Goal: Information Seeking & Learning: Learn about a topic

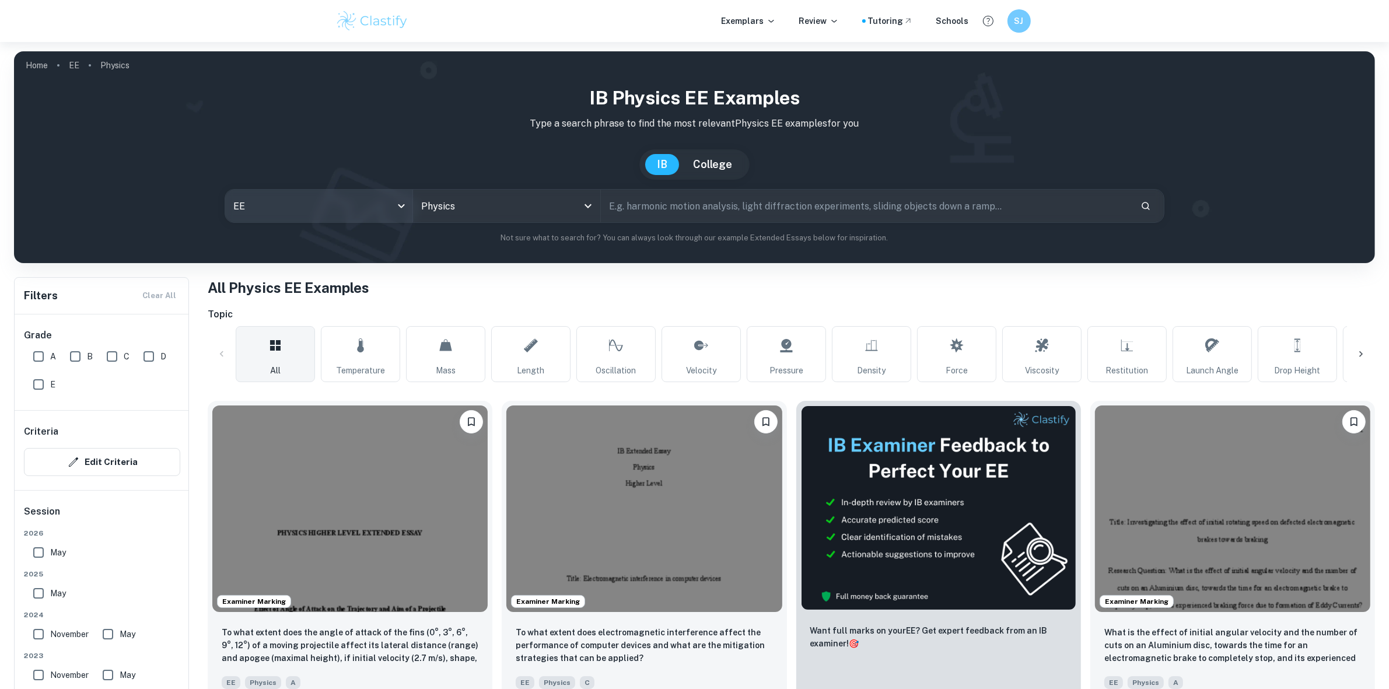
click at [279, 197] on body "We value your privacy We use cookies to enhance your browsing experience, serve…" at bounding box center [694, 386] width 1389 height 689
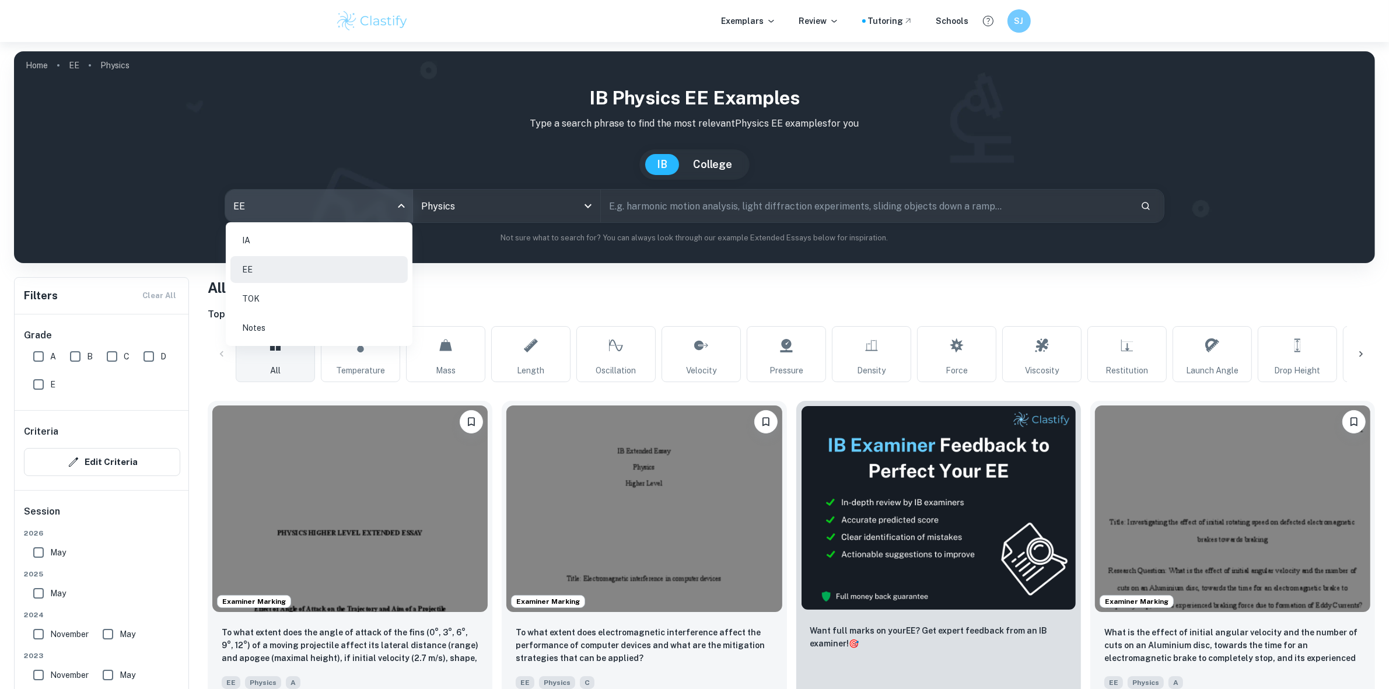
click at [283, 230] on li "IA" at bounding box center [318, 240] width 177 height 27
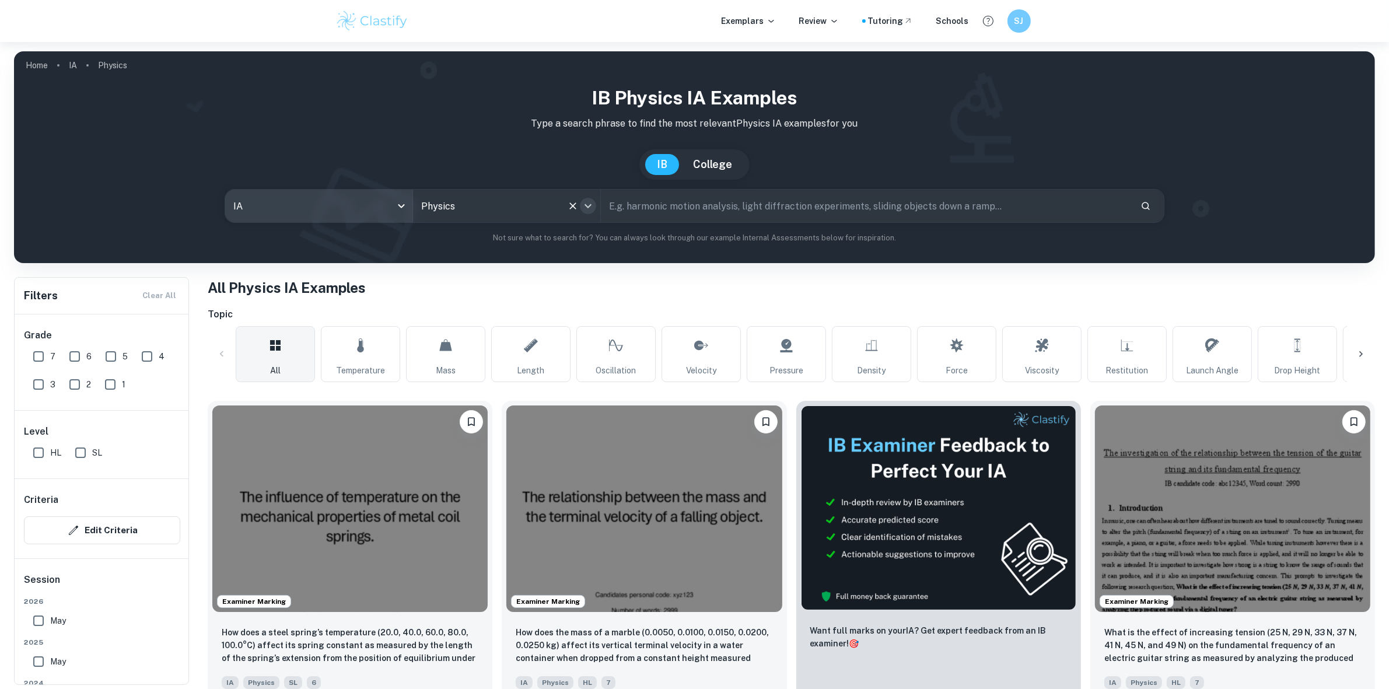
click at [583, 209] on icon "Open" at bounding box center [588, 206] width 14 height 14
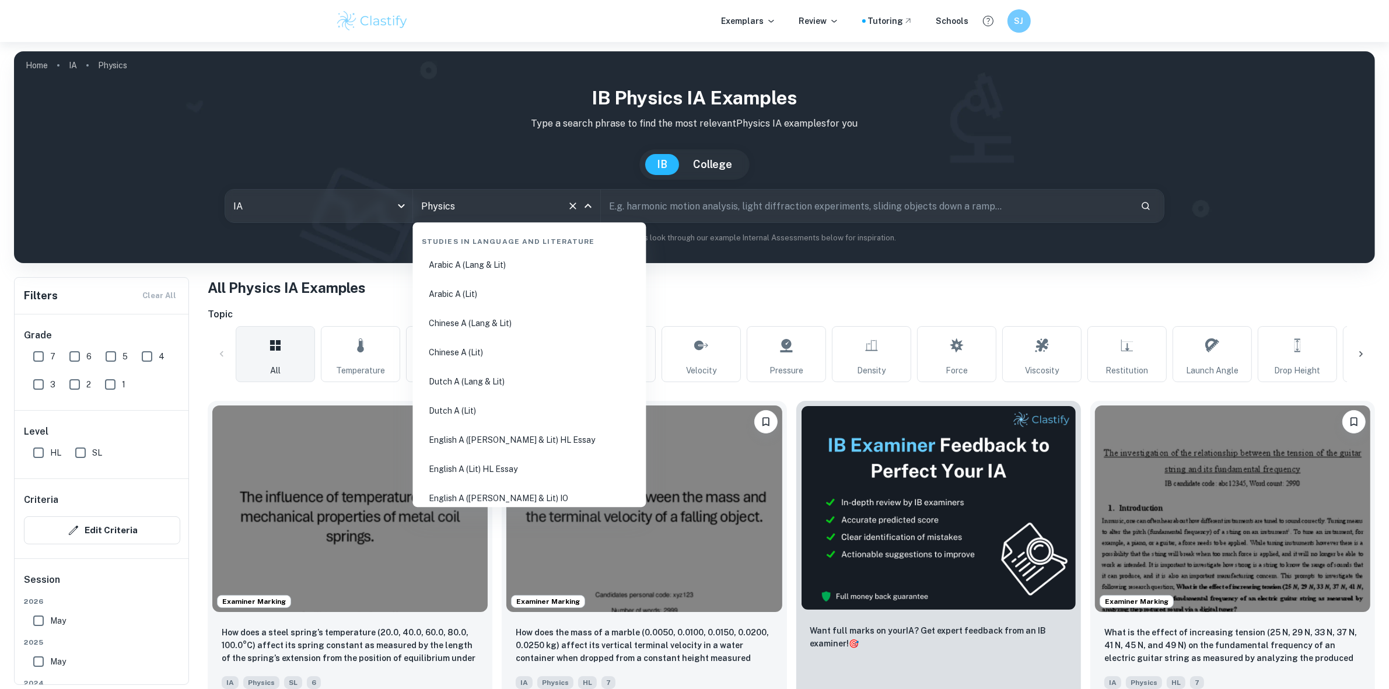
scroll to position [1707, 0]
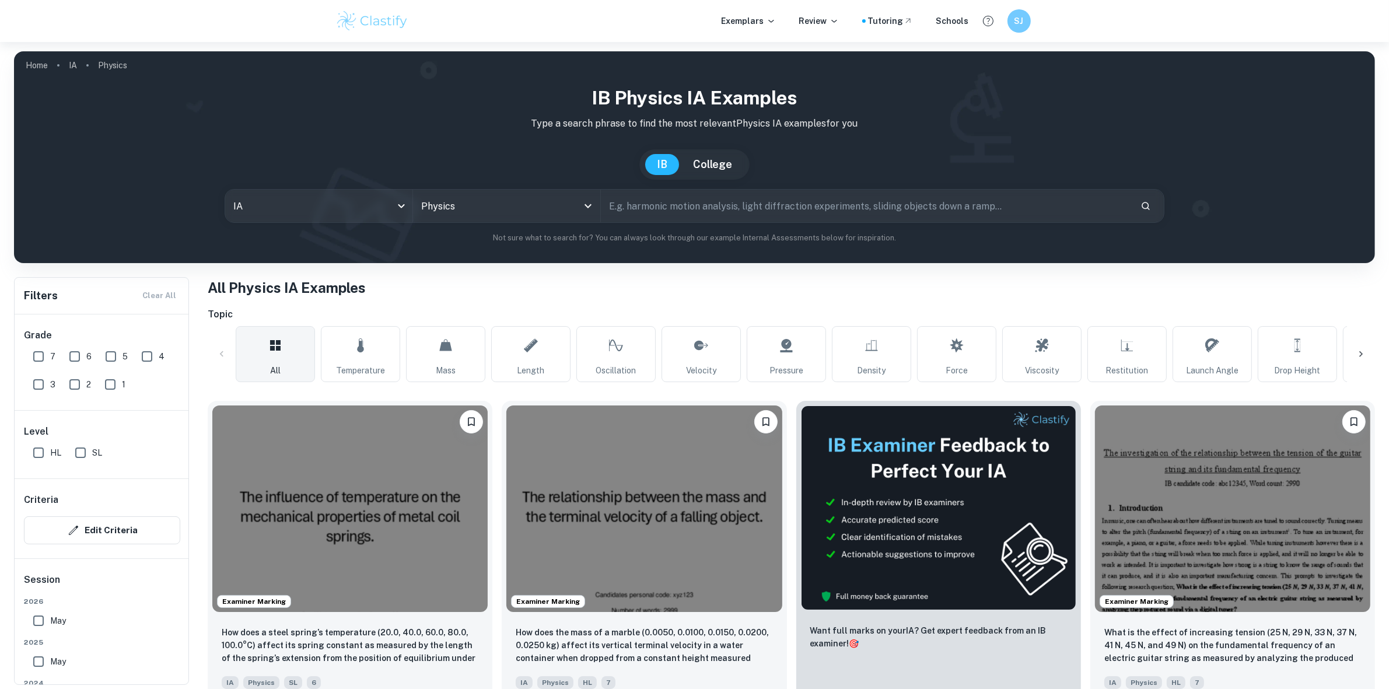
click at [493, 158] on div "IB College" at bounding box center [694, 164] width 1342 height 30
click at [45, 351] on input "7" at bounding box center [38, 356] width 23 height 23
checkbox input "true"
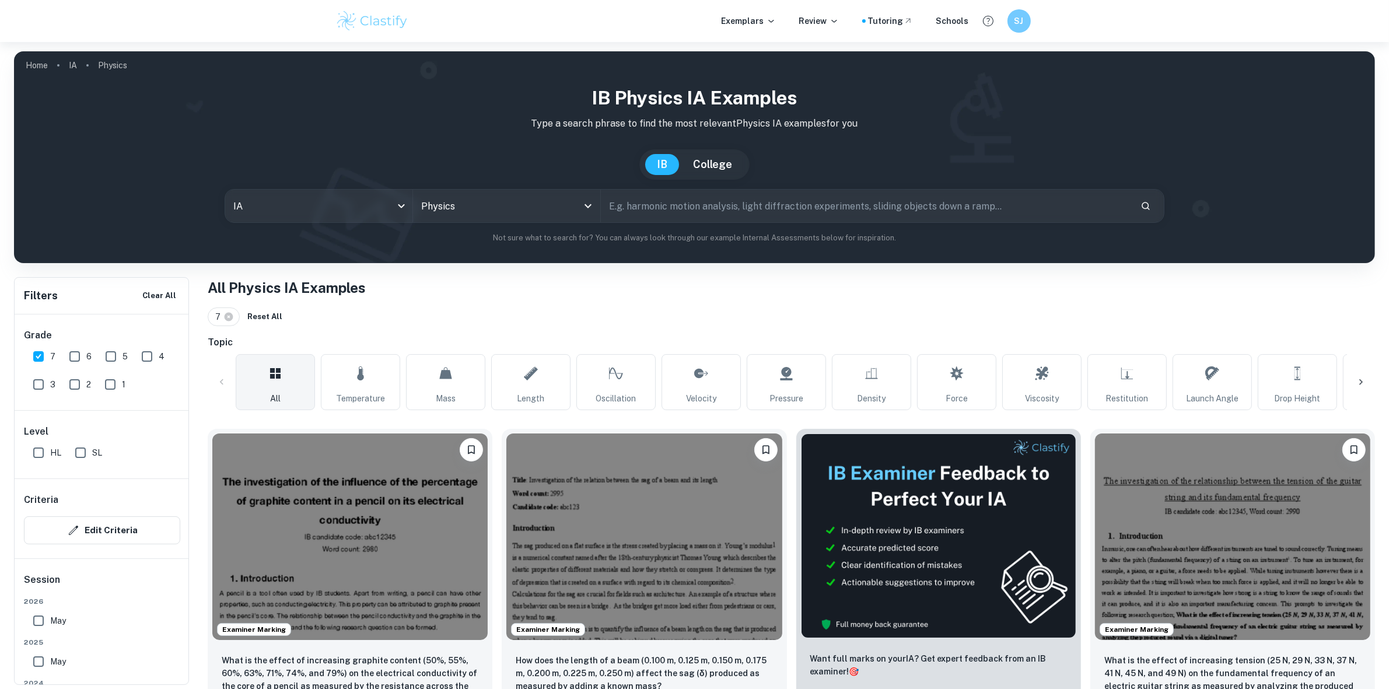
click at [69, 351] on input "6" at bounding box center [74, 356] width 23 height 23
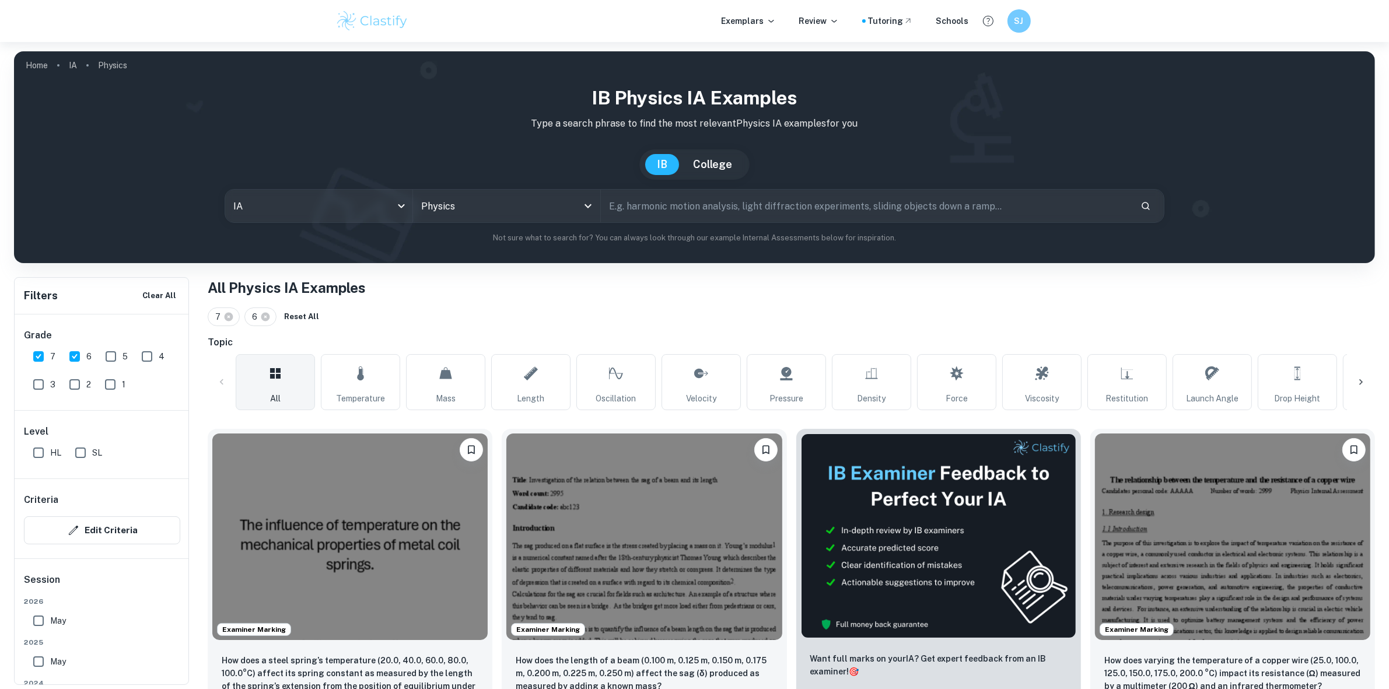
click at [71, 359] on input "6" at bounding box center [74, 356] width 23 height 23
checkbox input "false"
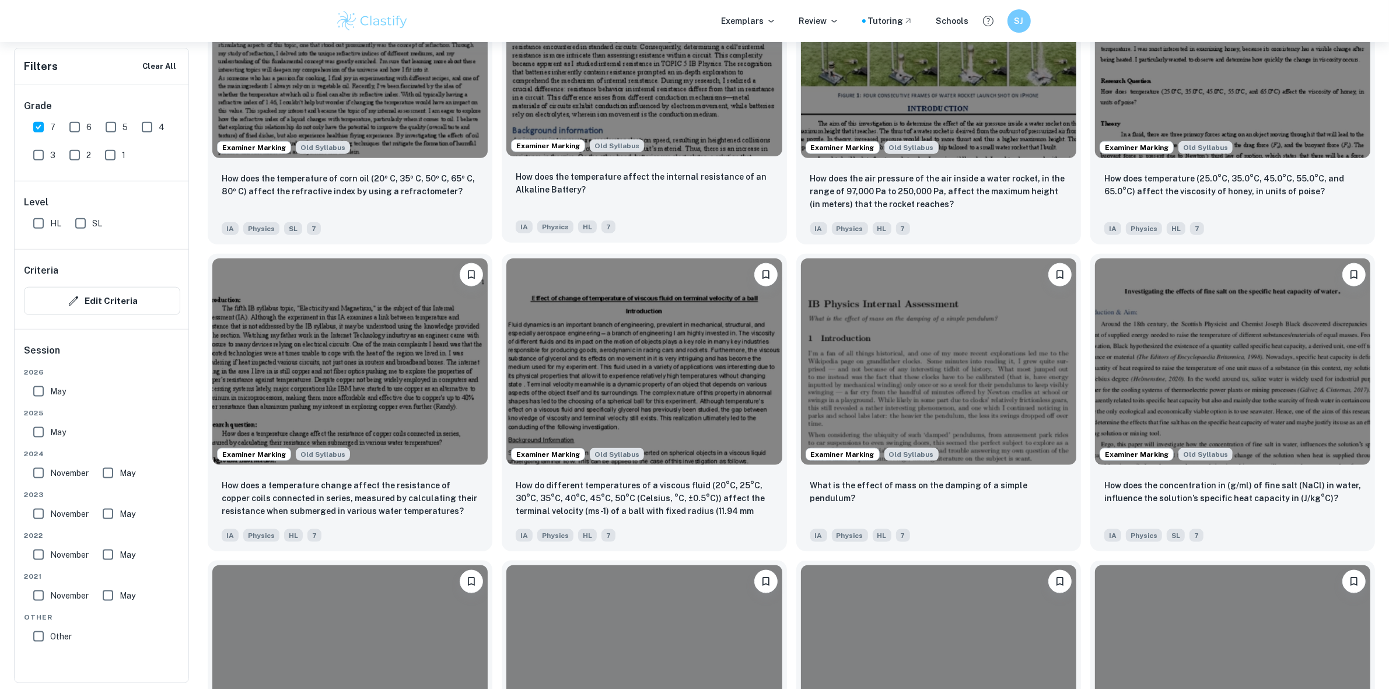
scroll to position [1823, 0]
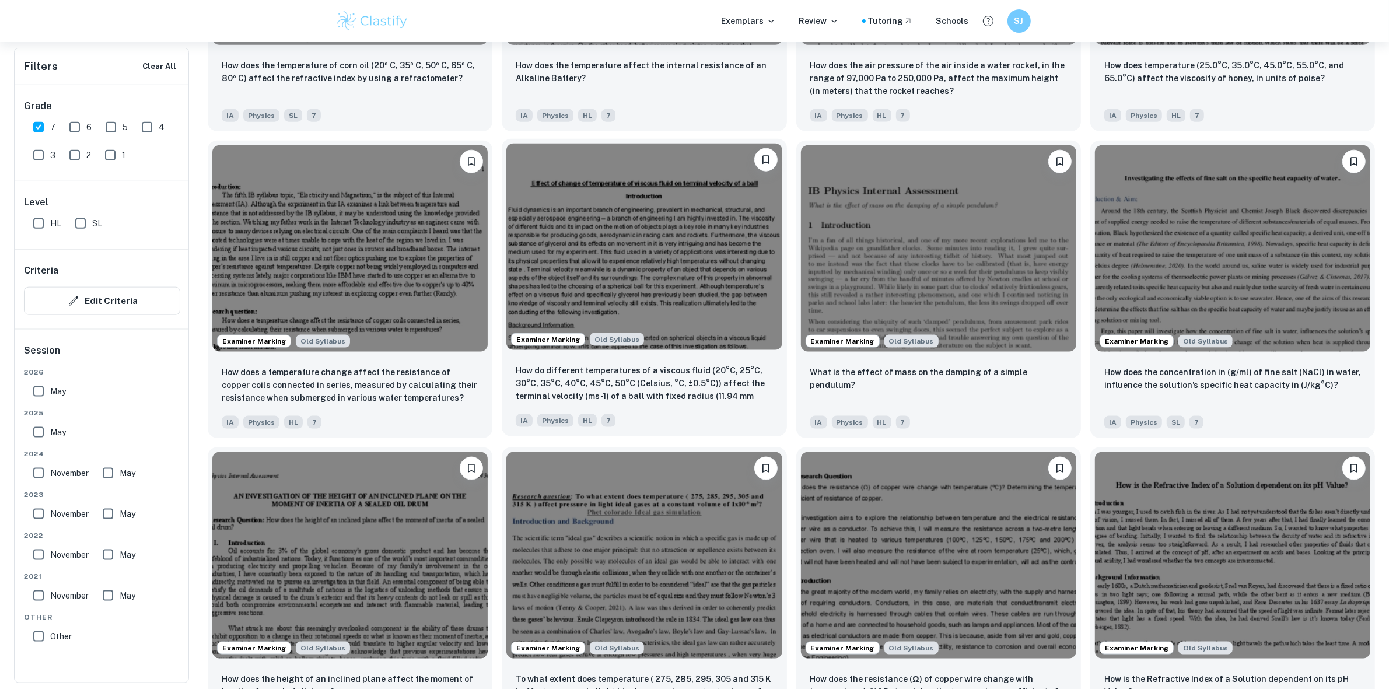
click at [602, 197] on img at bounding box center [643, 247] width 275 height 207
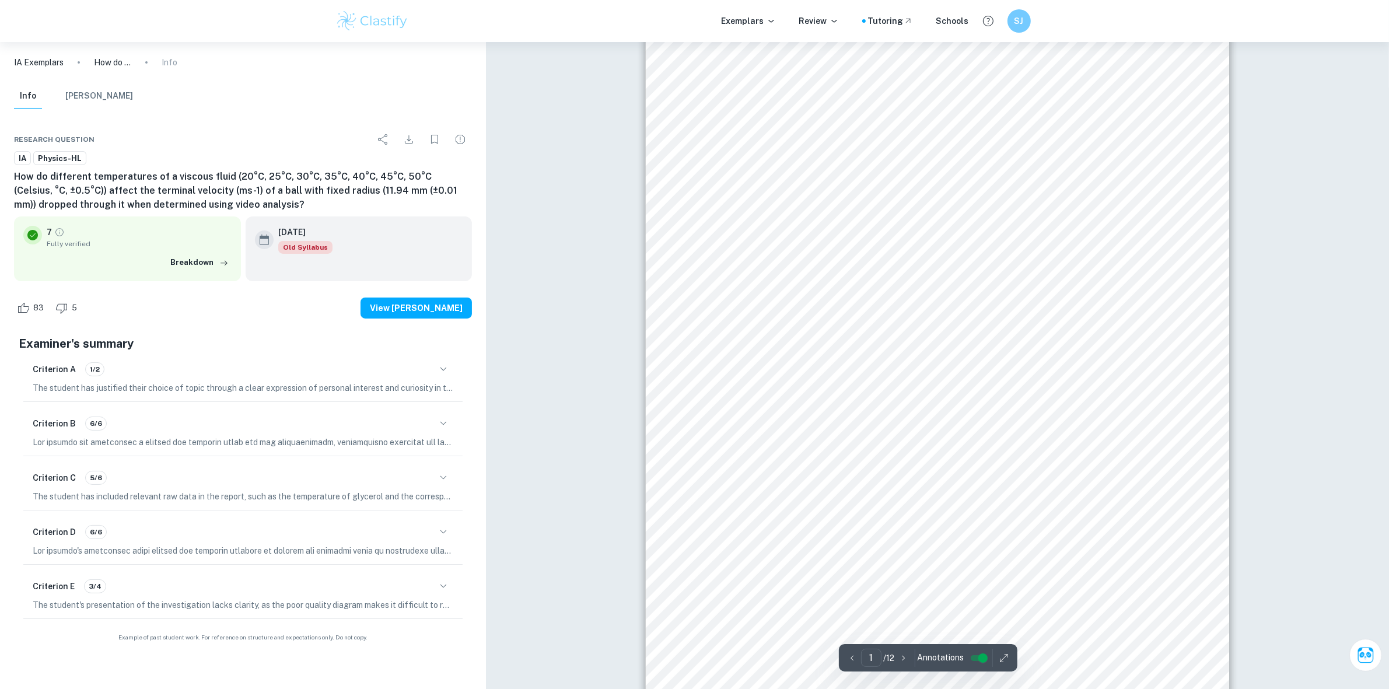
scroll to position [73, 0]
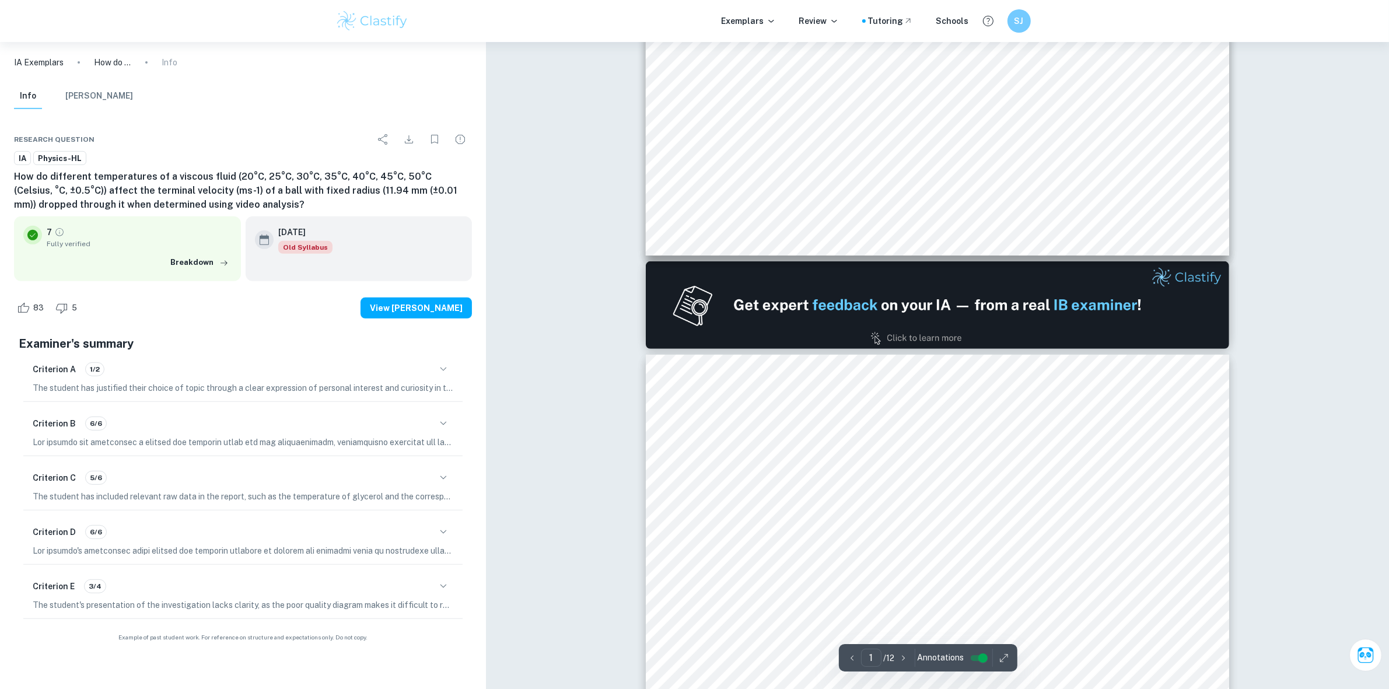
type input "2"
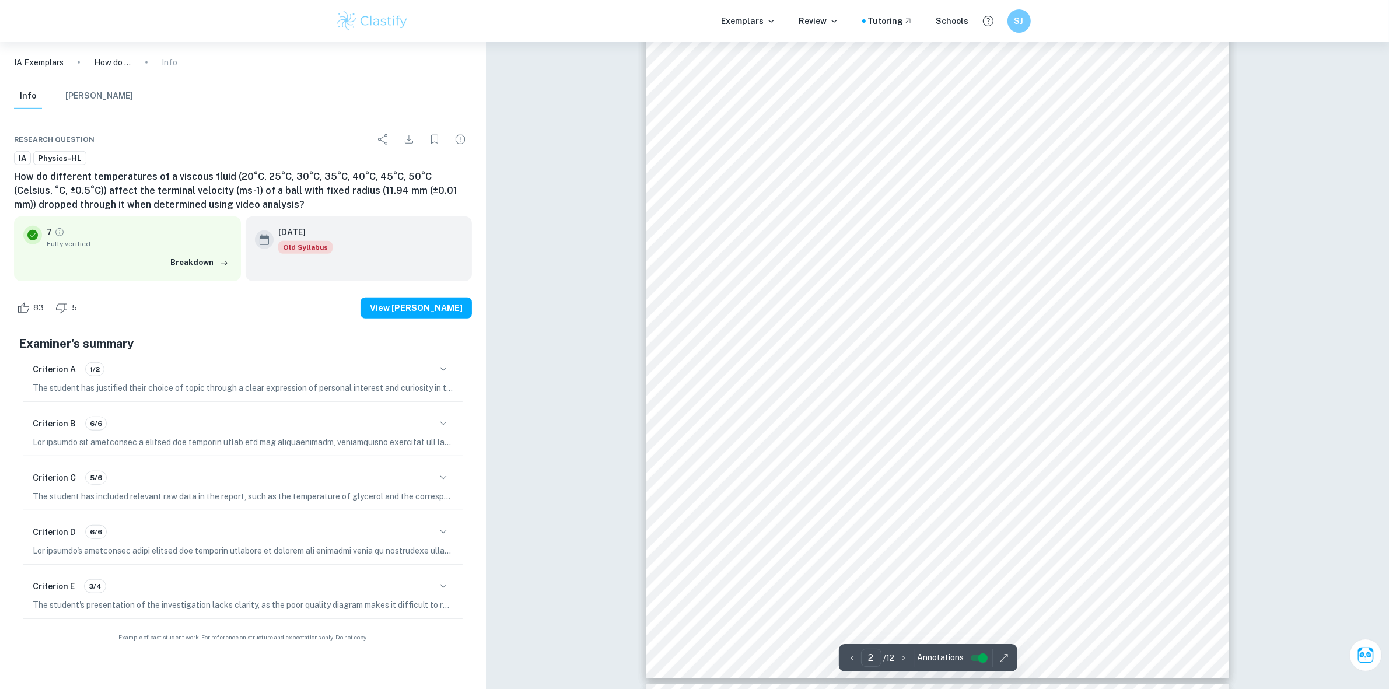
scroll to position [875, 0]
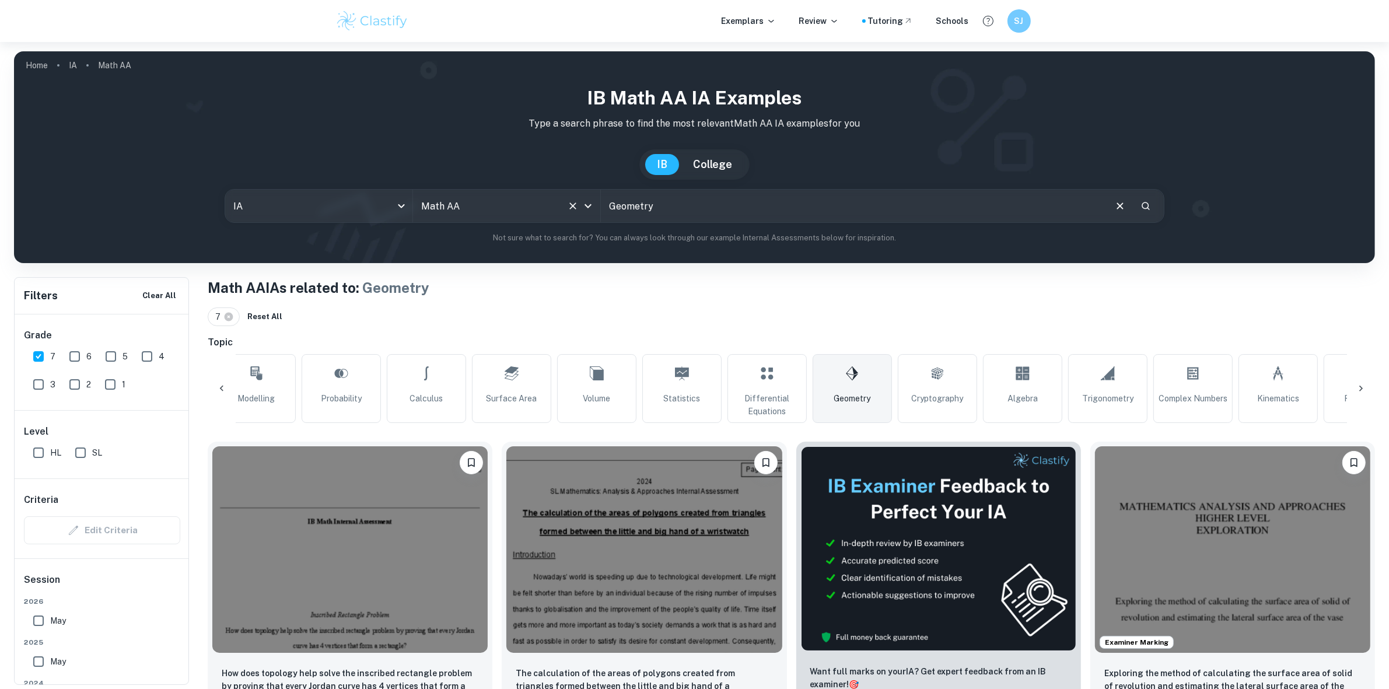
click at [470, 197] on input "Math AA" at bounding box center [490, 206] width 144 height 22
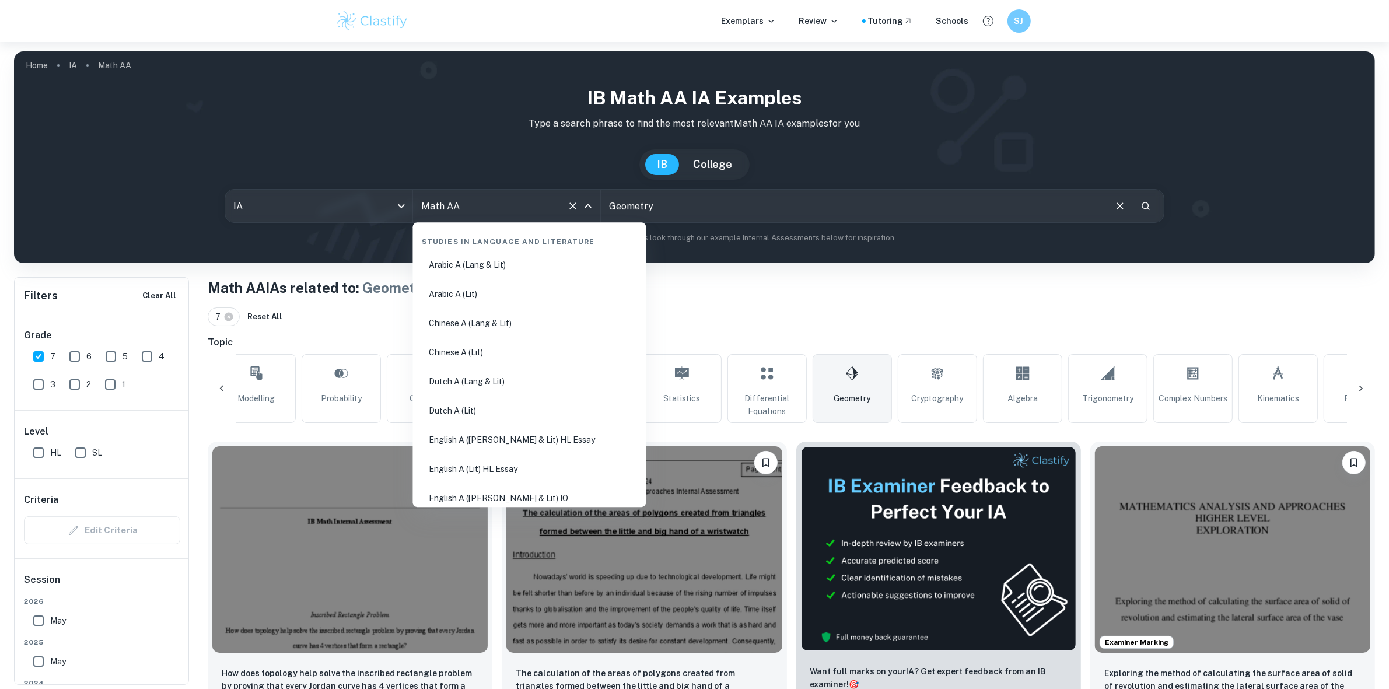
scroll to position [1816, 0]
click at [445, 374] on li "Physics" at bounding box center [530, 382] width 224 height 27
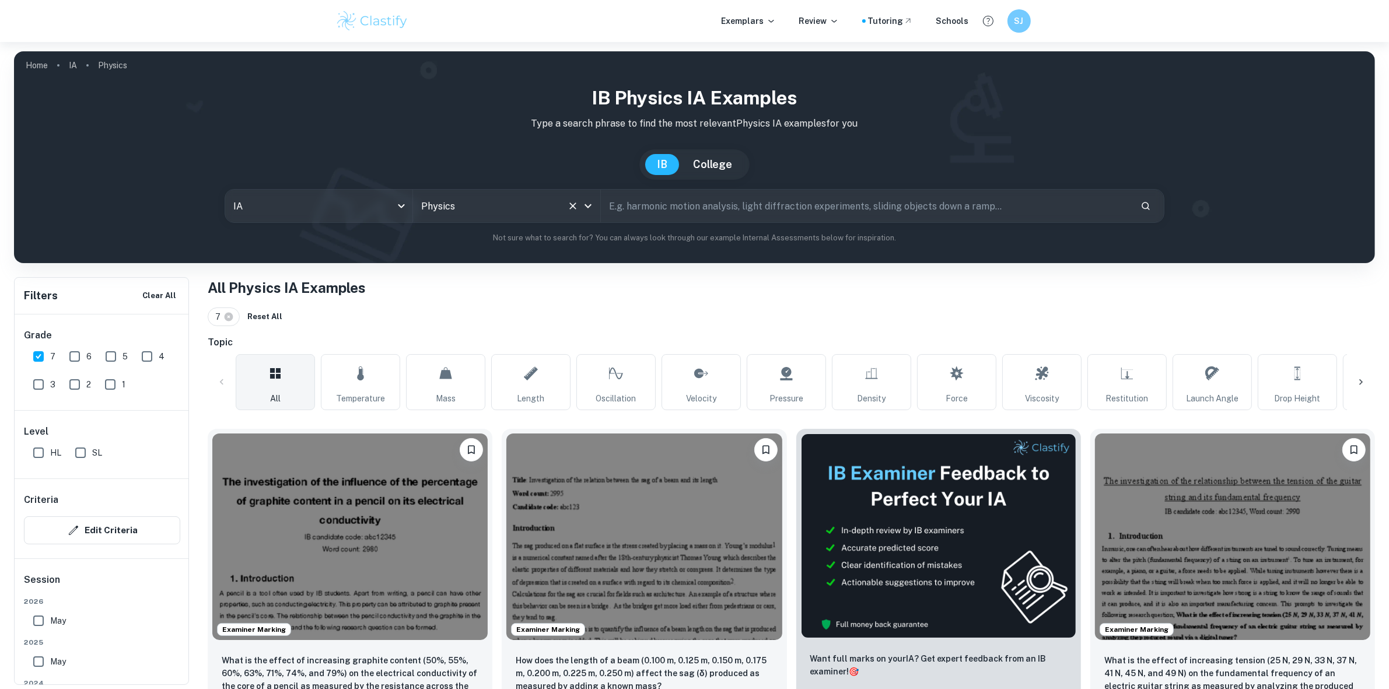
click at [1358, 385] on icon at bounding box center [1361, 382] width 12 height 12
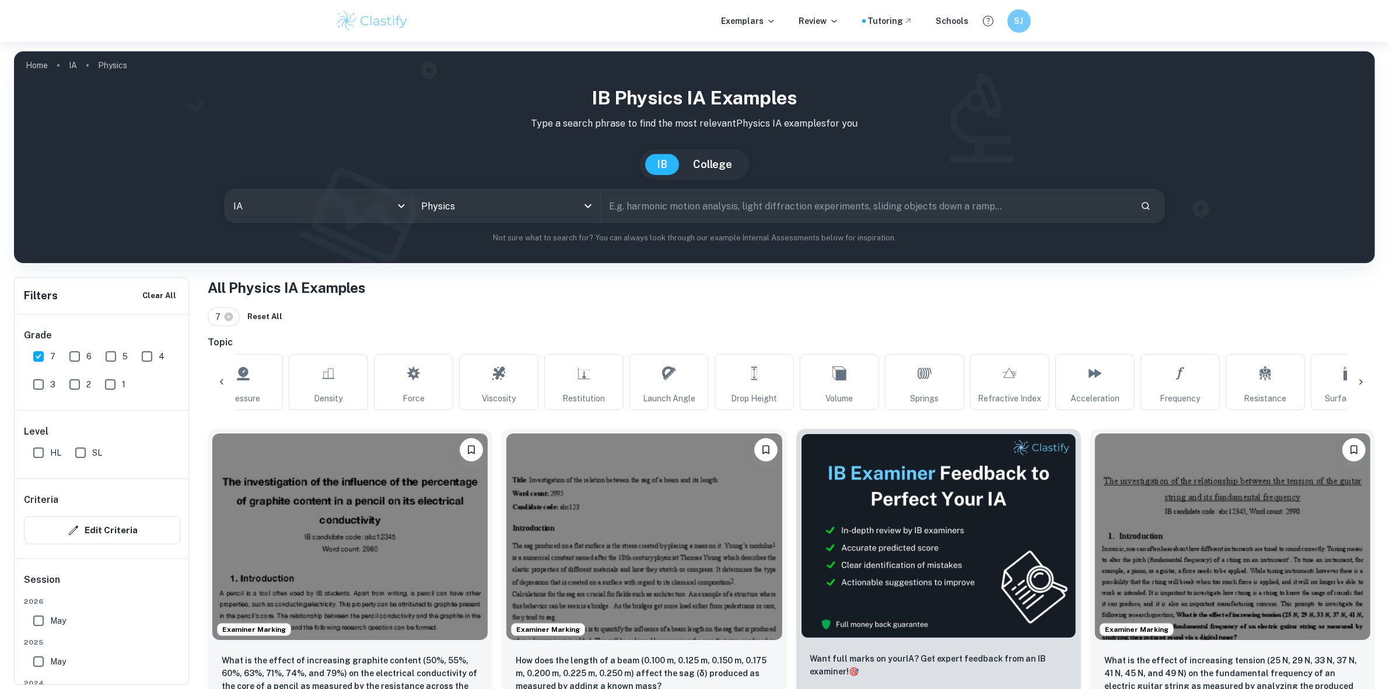
scroll to position [0, 672]
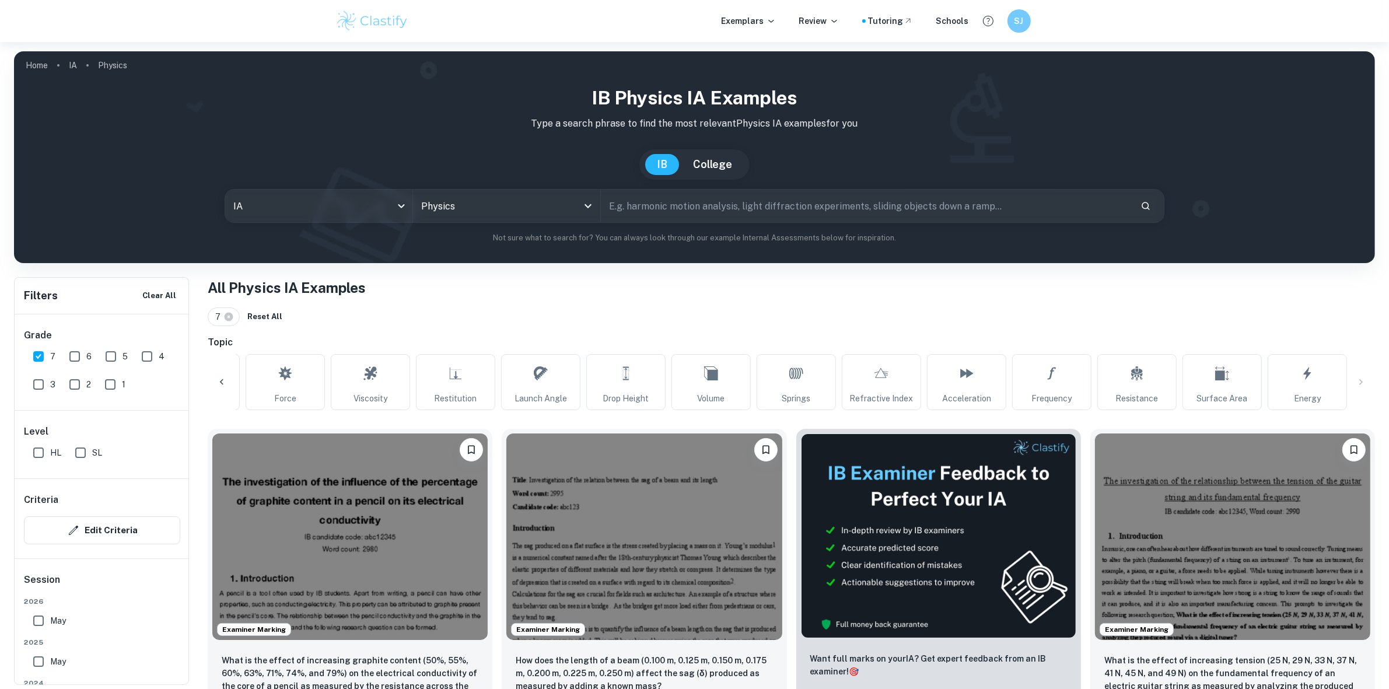
click at [1370, 381] on div "All Temperature Mass Length Oscillation Velocity Pressure Density Force Viscosi…" at bounding box center [791, 382] width 1167 height 56
click at [1361, 380] on div "All Temperature Mass Length Oscillation Velocity Pressure Density Force Viscosi…" at bounding box center [791, 382] width 1167 height 56
click at [226, 385] on icon at bounding box center [222, 382] width 12 height 12
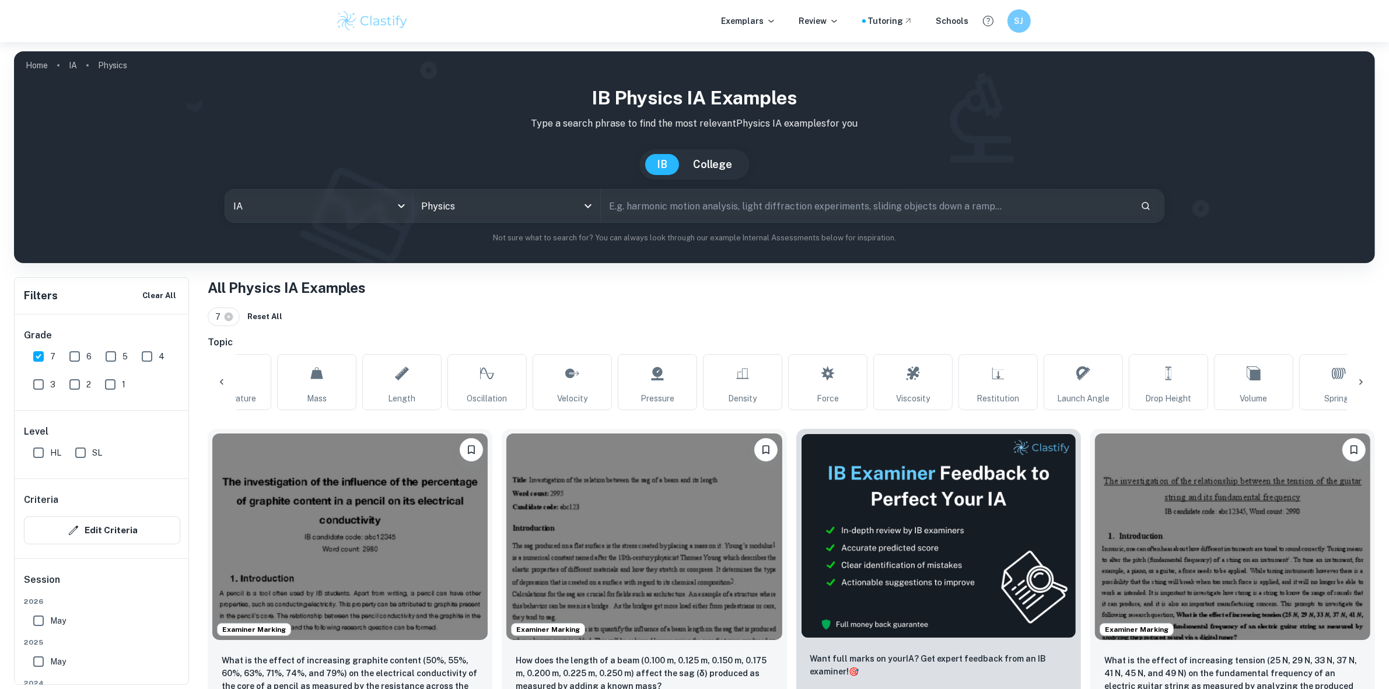
scroll to position [0, 0]
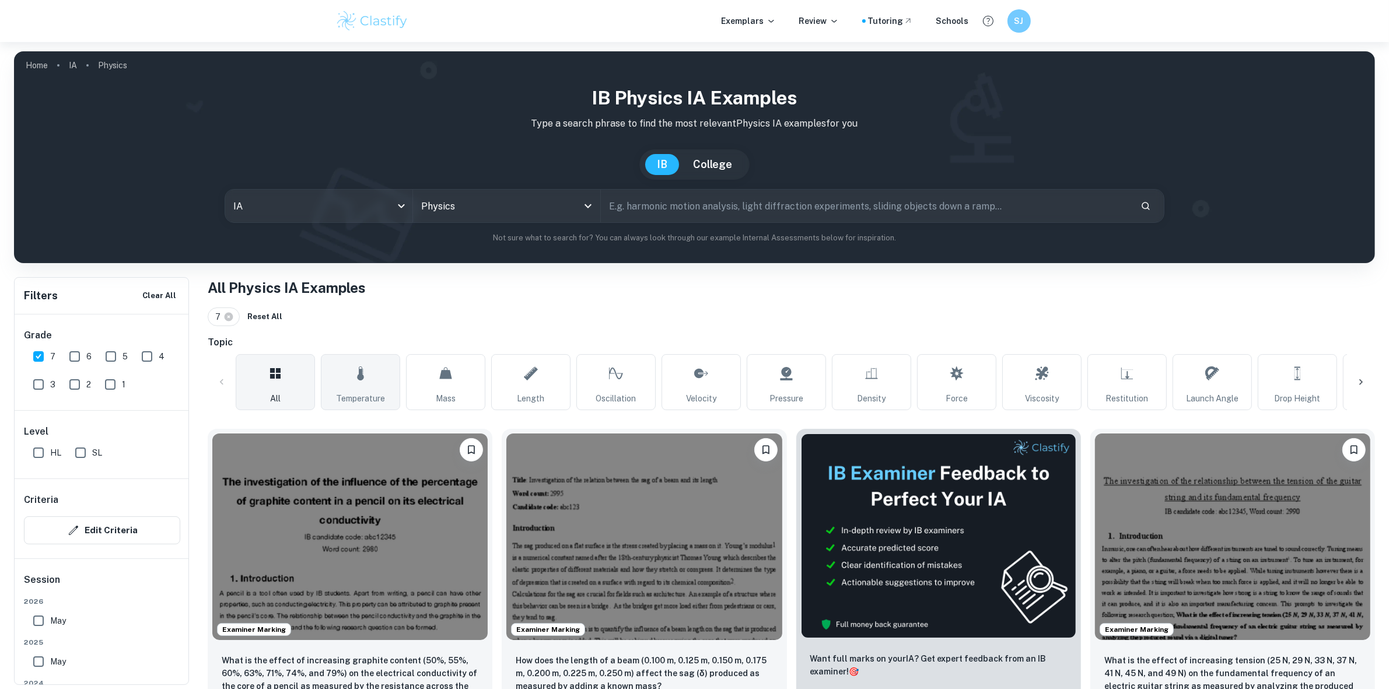
click at [350, 389] on link "Temperature" at bounding box center [360, 382] width 79 height 56
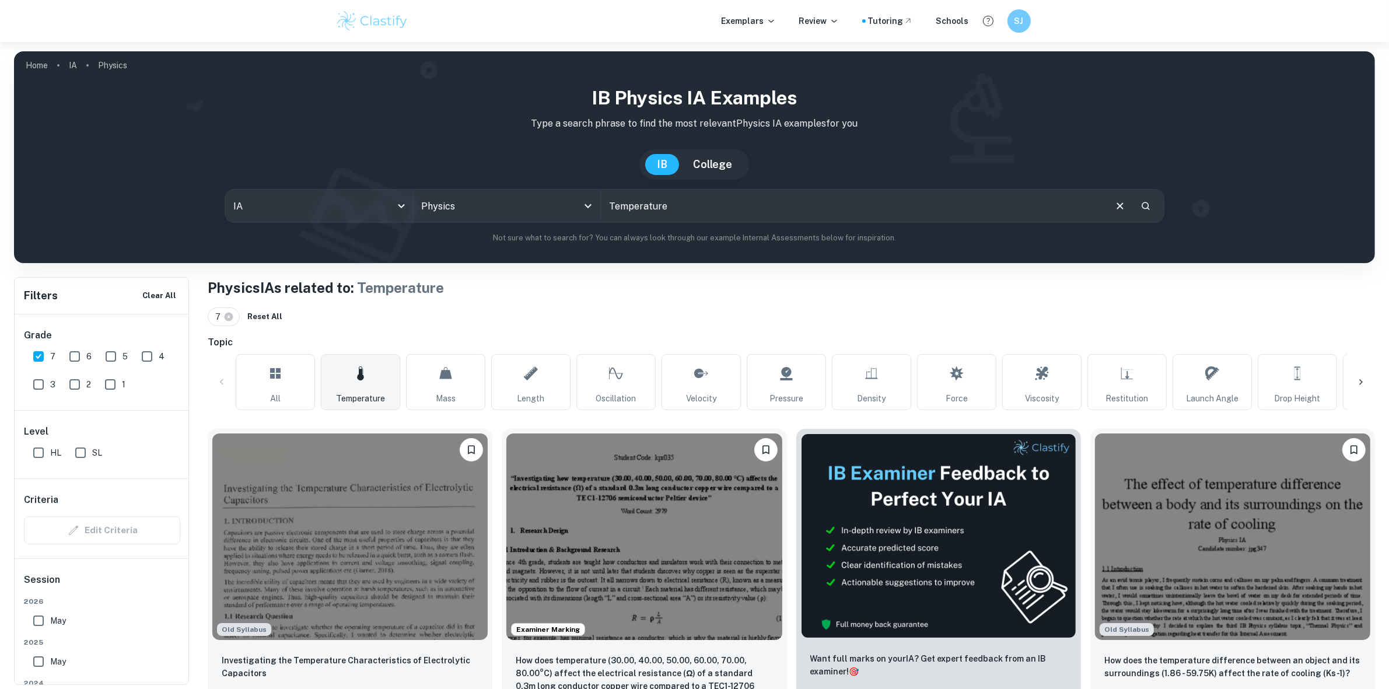
click at [660, 207] on input "Geometry" at bounding box center [853, 206] width 504 height 33
drag, startPoint x: 697, startPoint y: 208, endPoint x: 564, endPoint y: 206, distance: 133.6
click at [563, 208] on div "IA ia All Subjects Math AA All Subjects Geometry ​" at bounding box center [695, 206] width 940 height 34
type input "thermal conductivity"
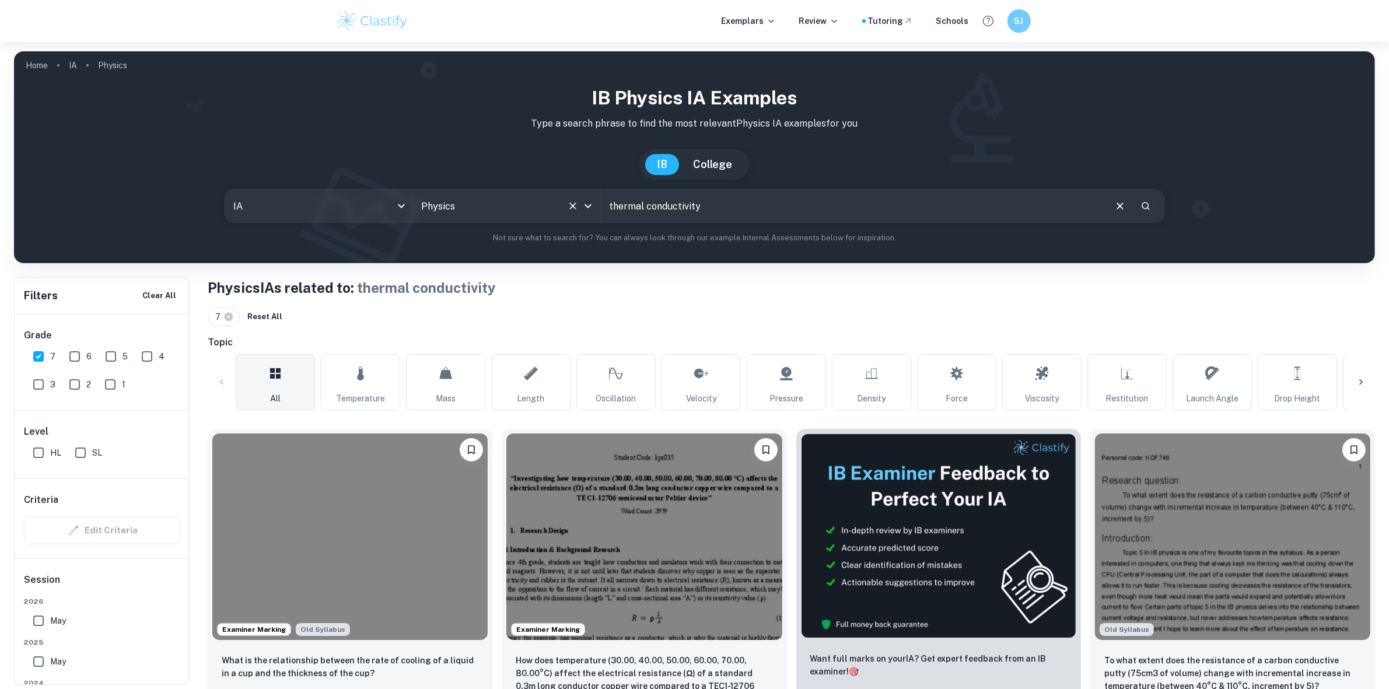
click at [460, 215] on input "Math AA" at bounding box center [490, 206] width 144 height 22
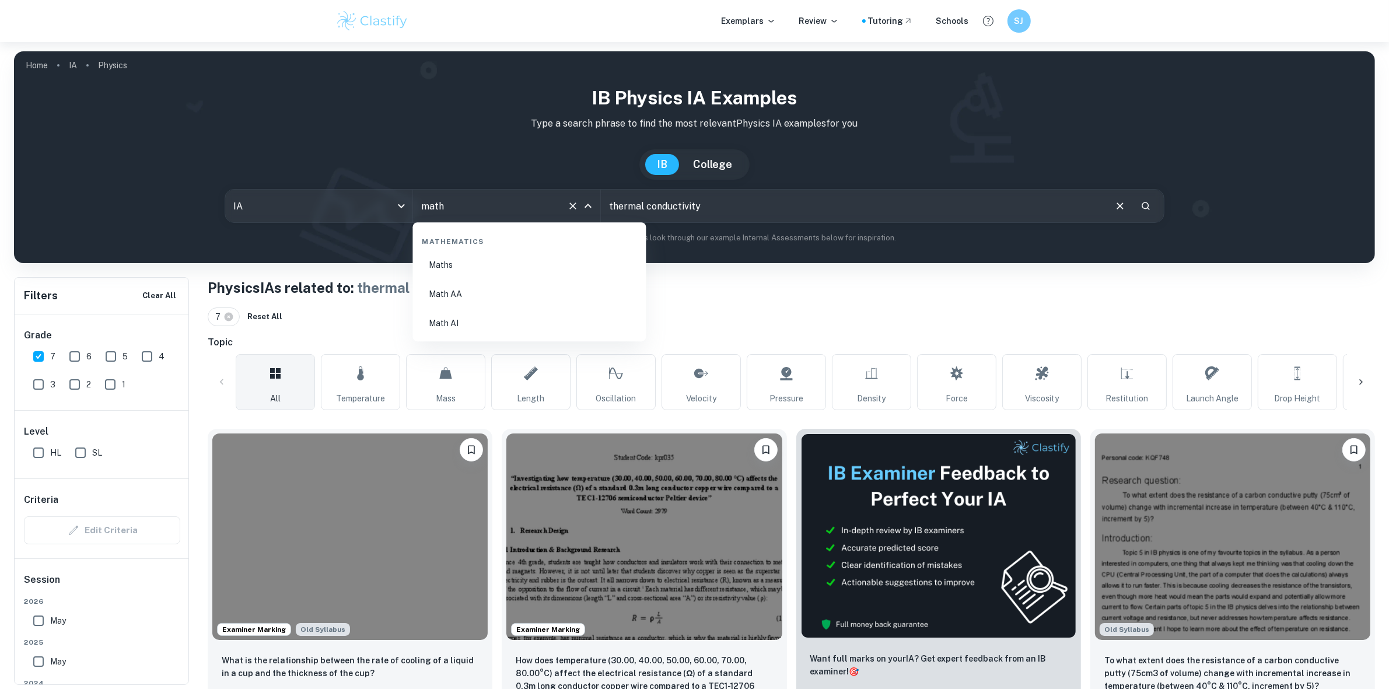
click at [471, 292] on li "Math AA" at bounding box center [530, 294] width 224 height 27
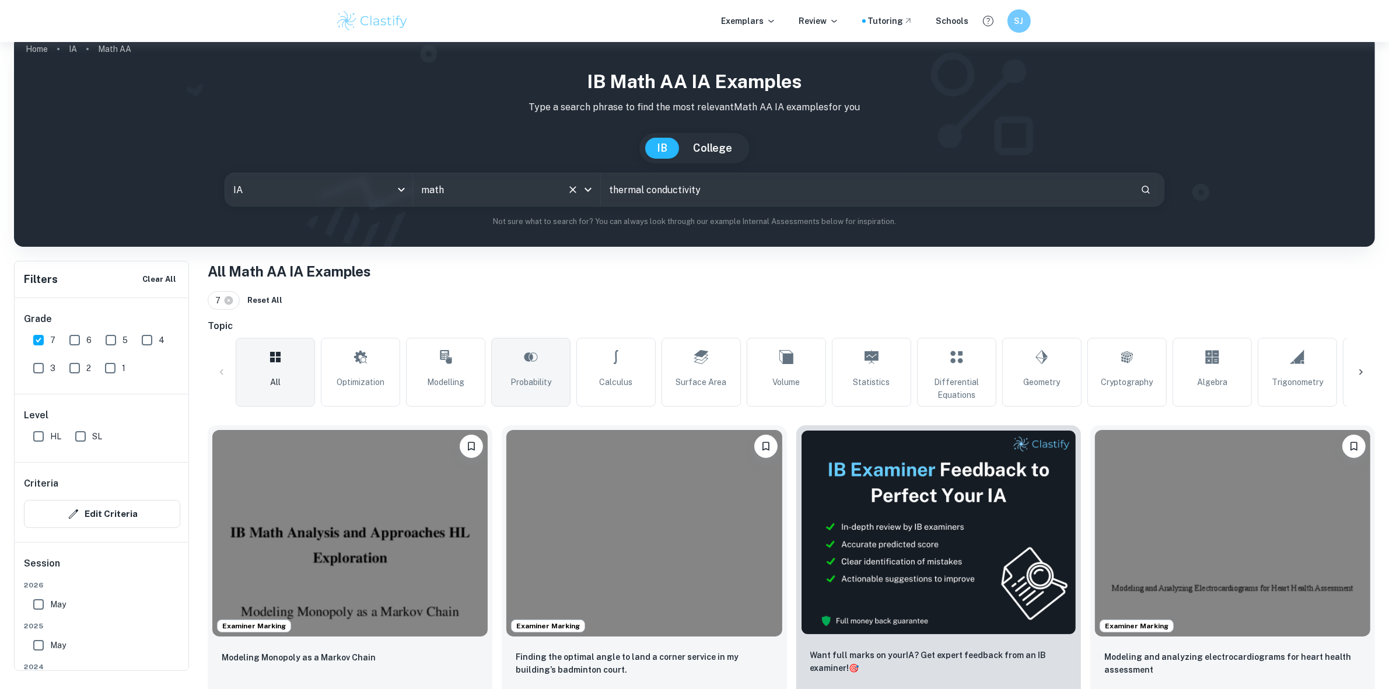
scroll to position [365, 0]
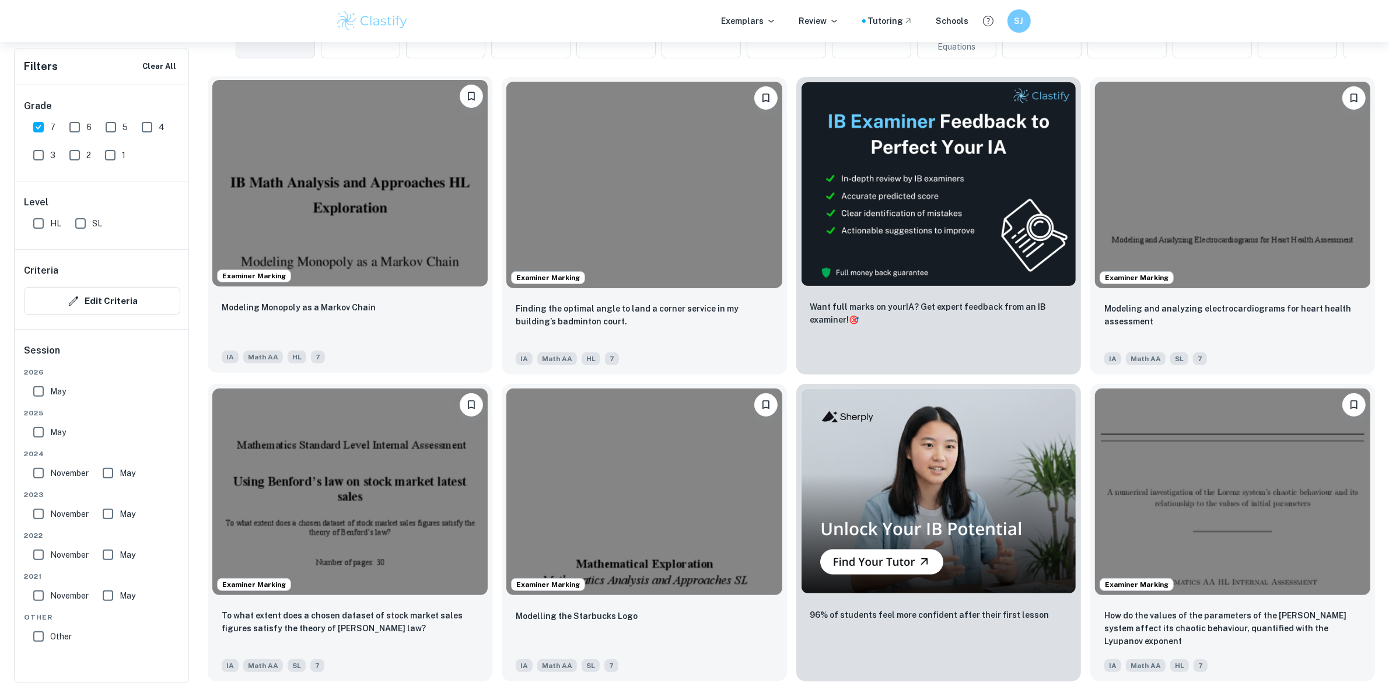
type input "Math AA"
click at [398, 249] on img at bounding box center [349, 183] width 275 height 207
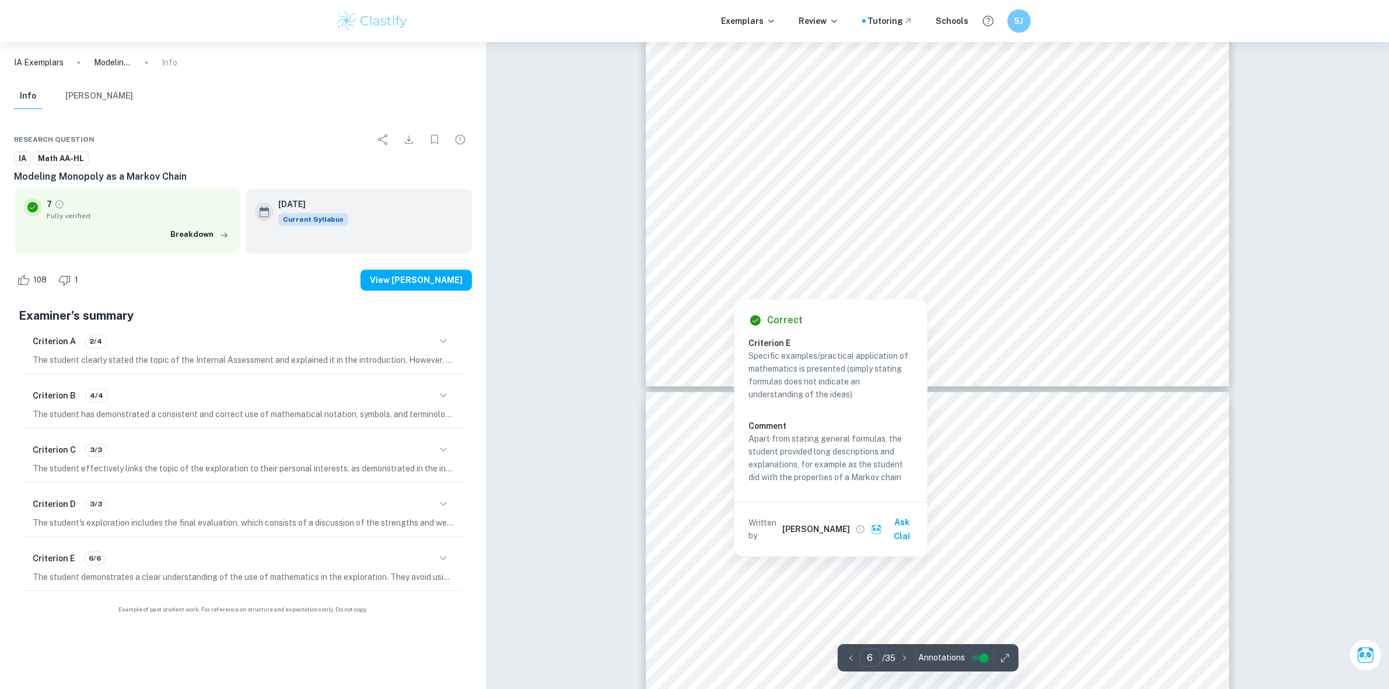
scroll to position [4347, 0]
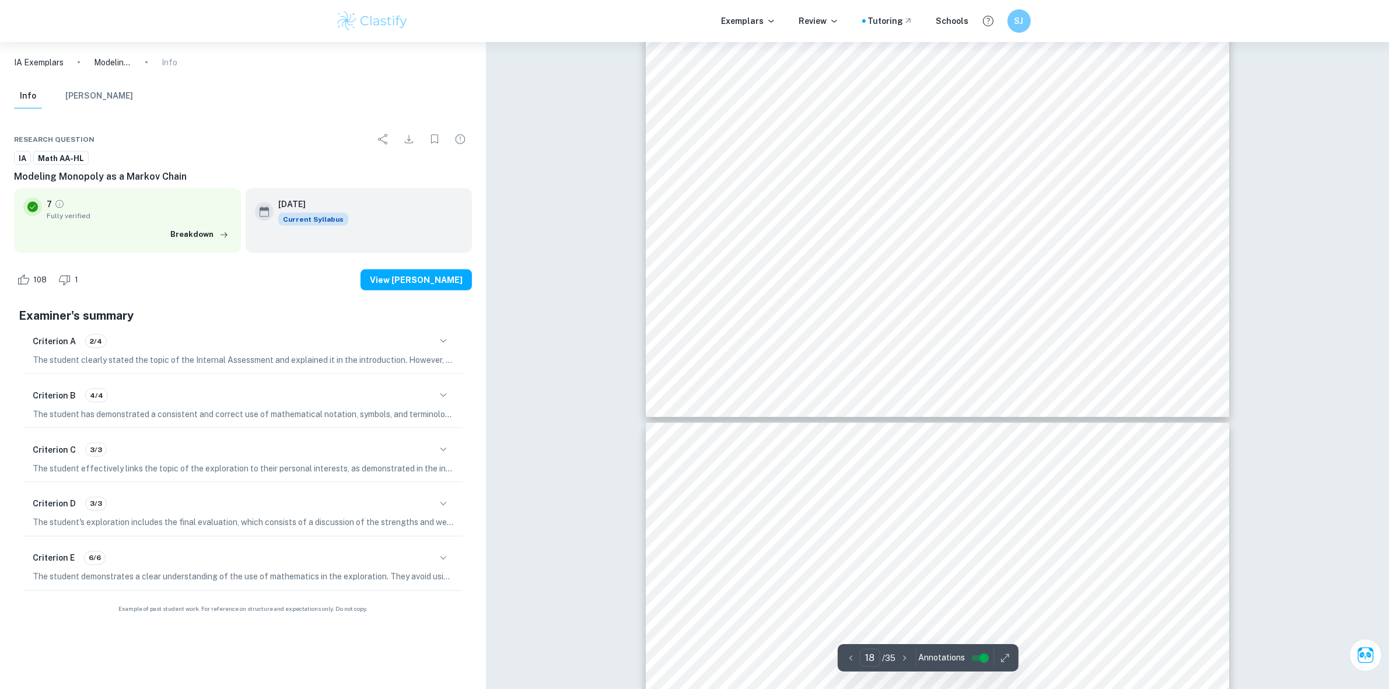
type input "19"
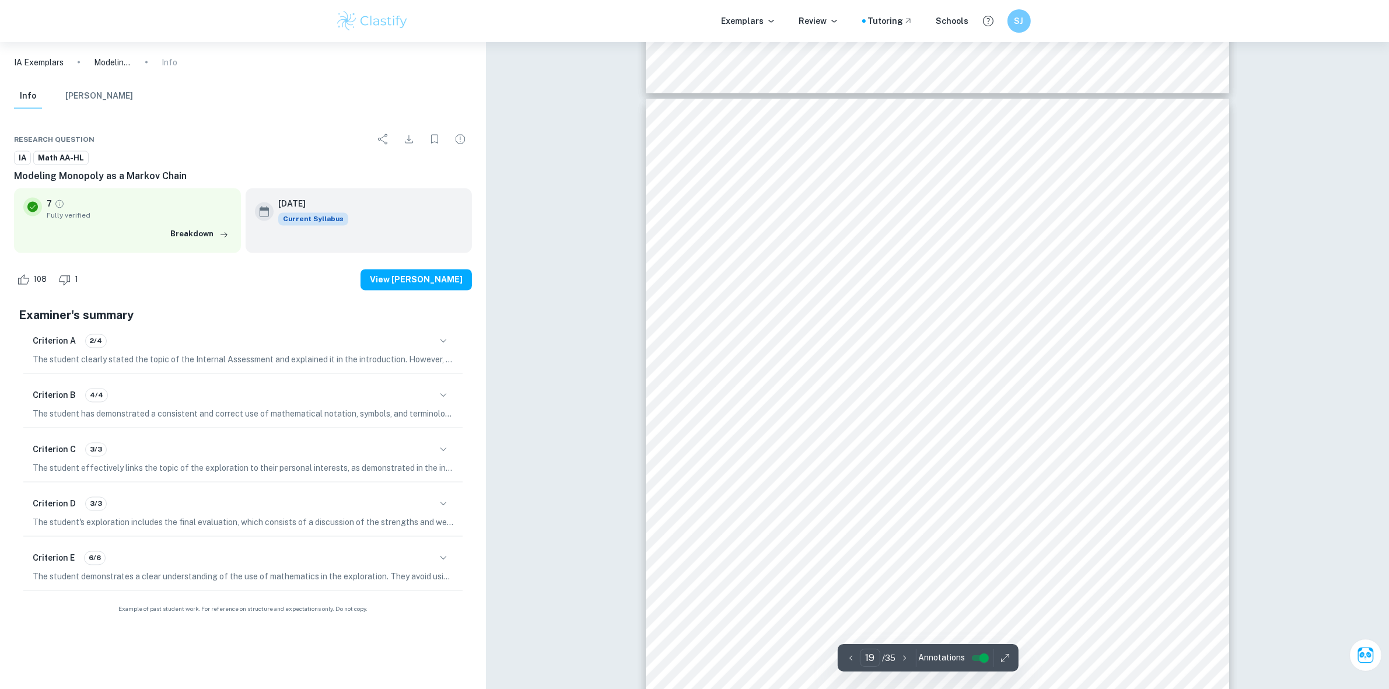
scroll to position [14095, 0]
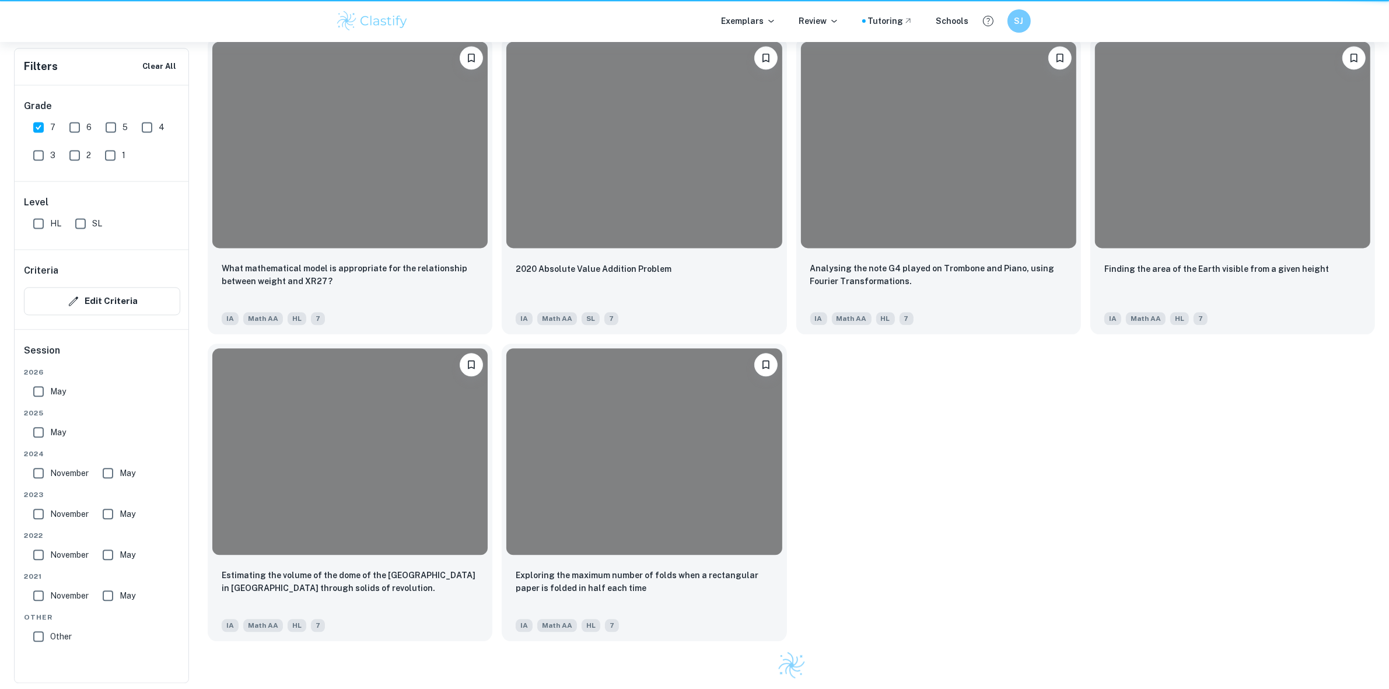
scroll to position [365, 0]
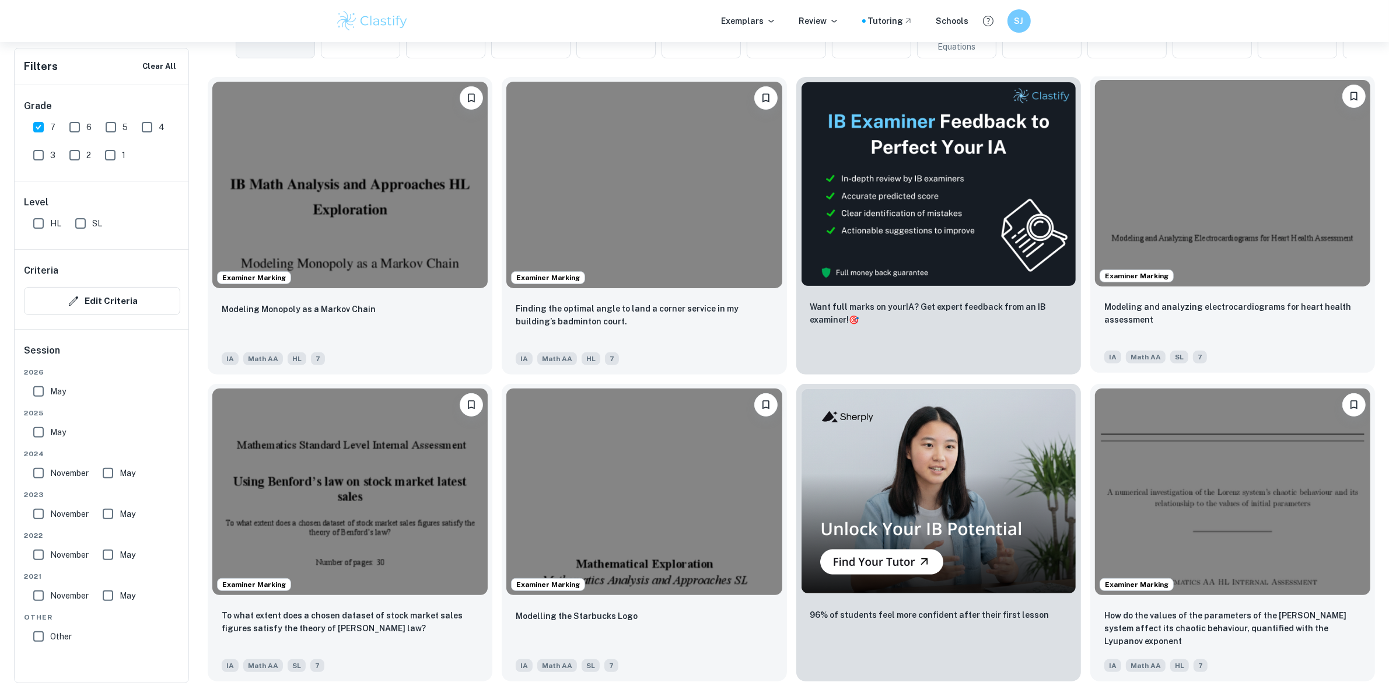
click at [1227, 254] on img at bounding box center [1232, 183] width 275 height 207
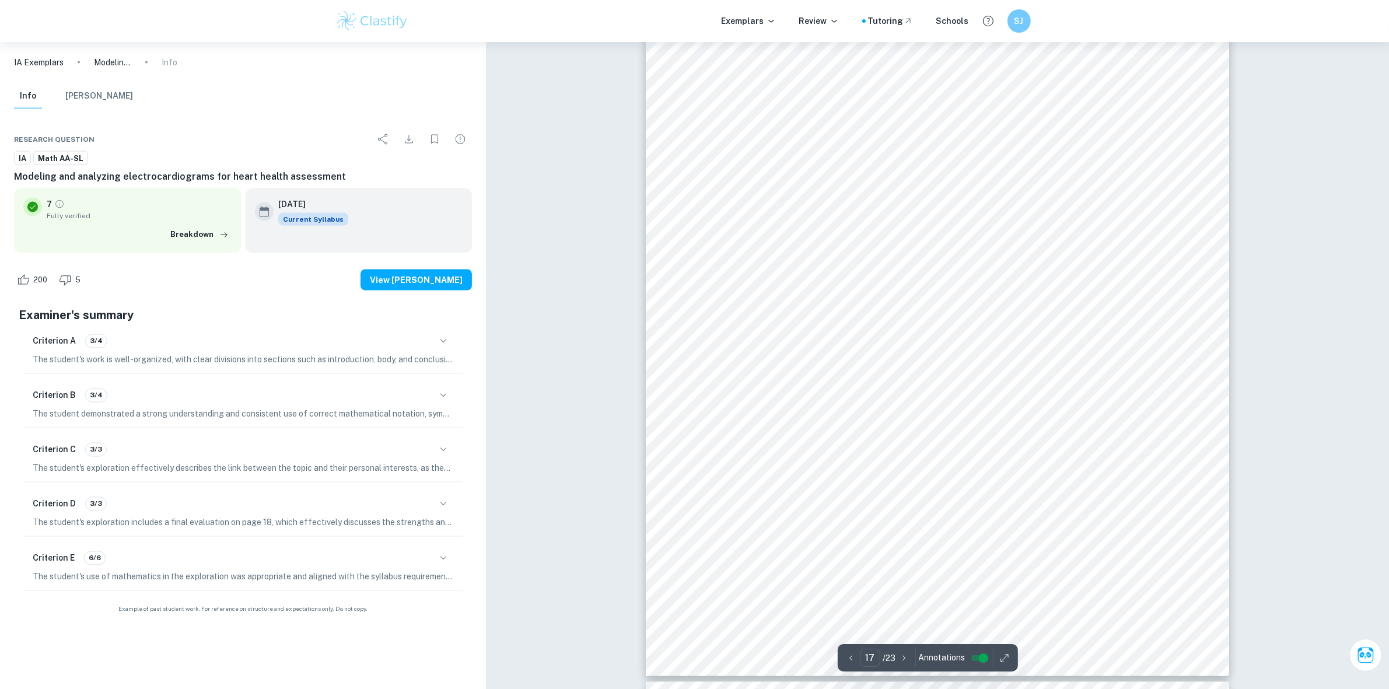
scroll to position [13620, 0]
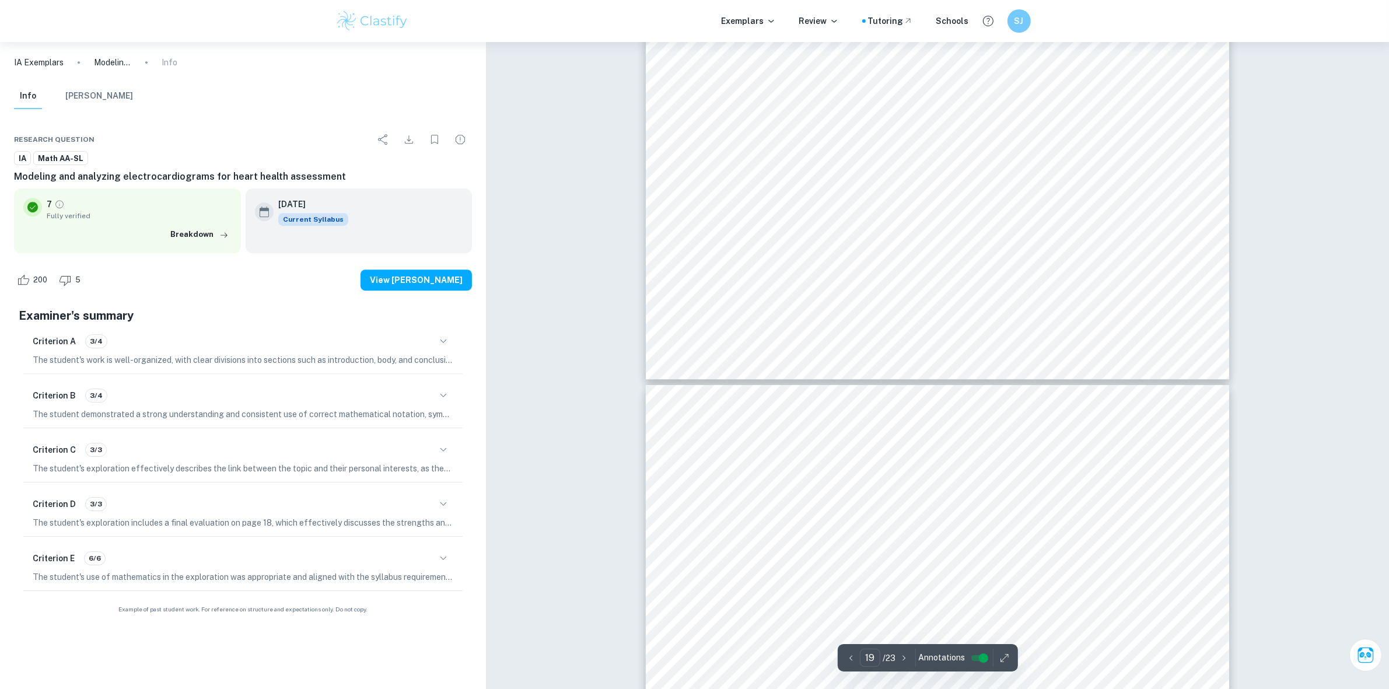
type input "20"
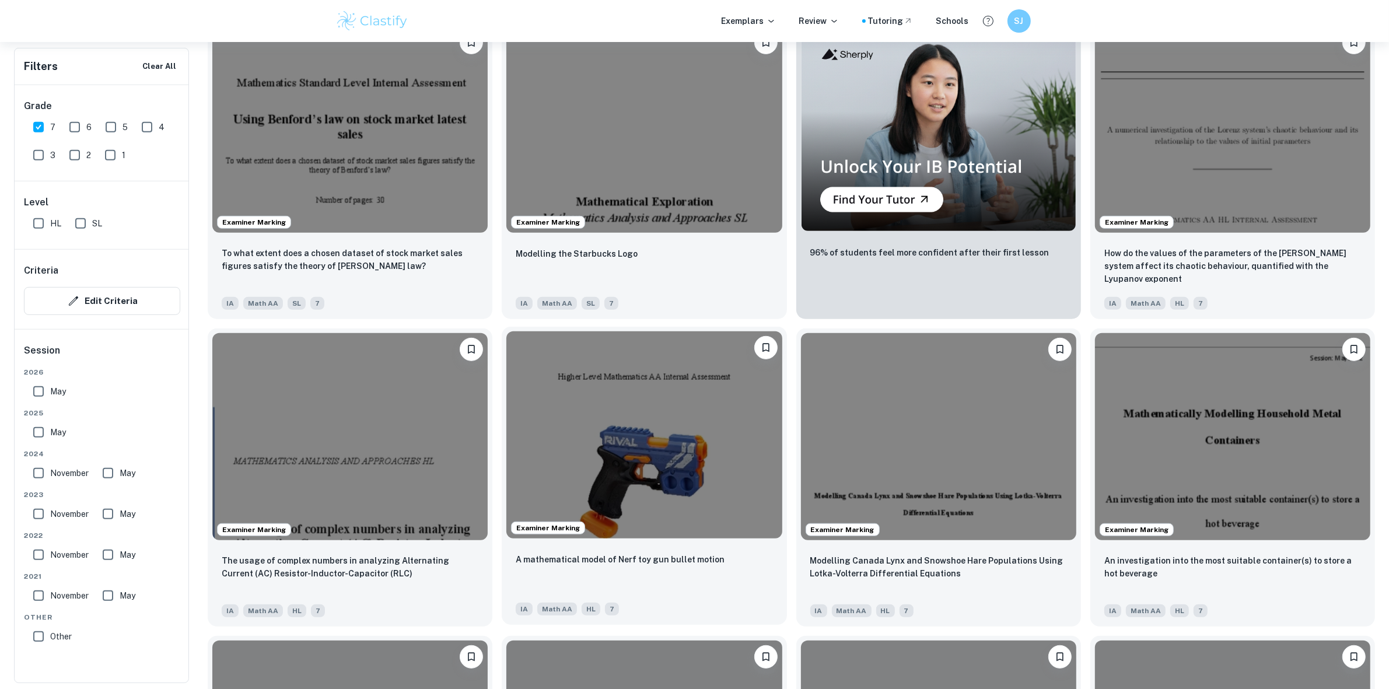
scroll to position [729, 0]
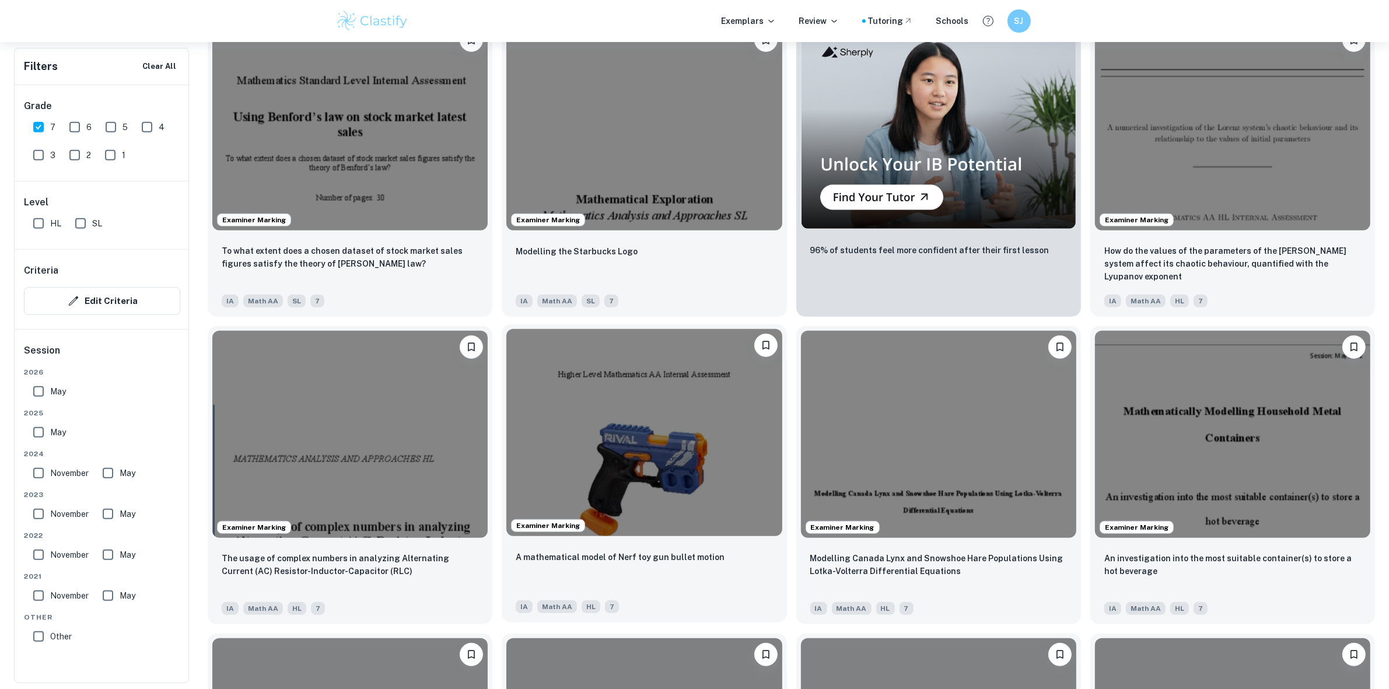
click at [628, 421] on img at bounding box center [643, 432] width 275 height 207
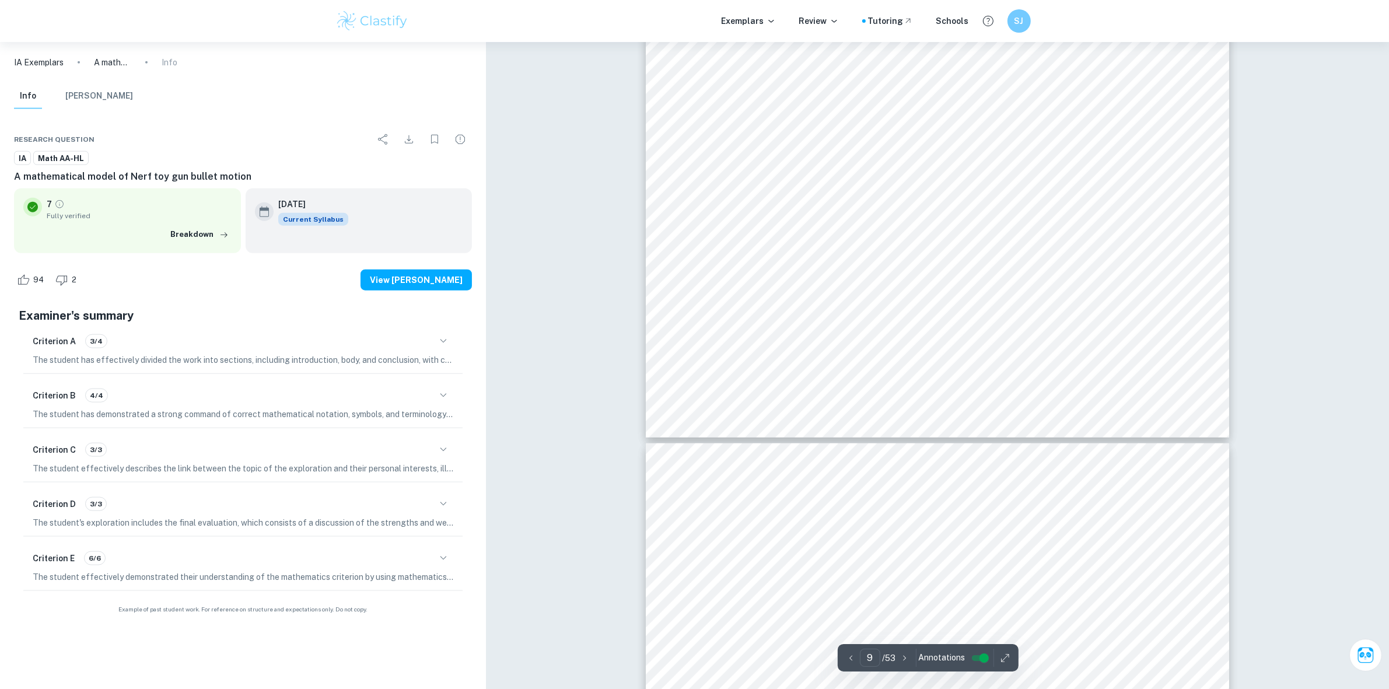
scroll to position [7191, 0]
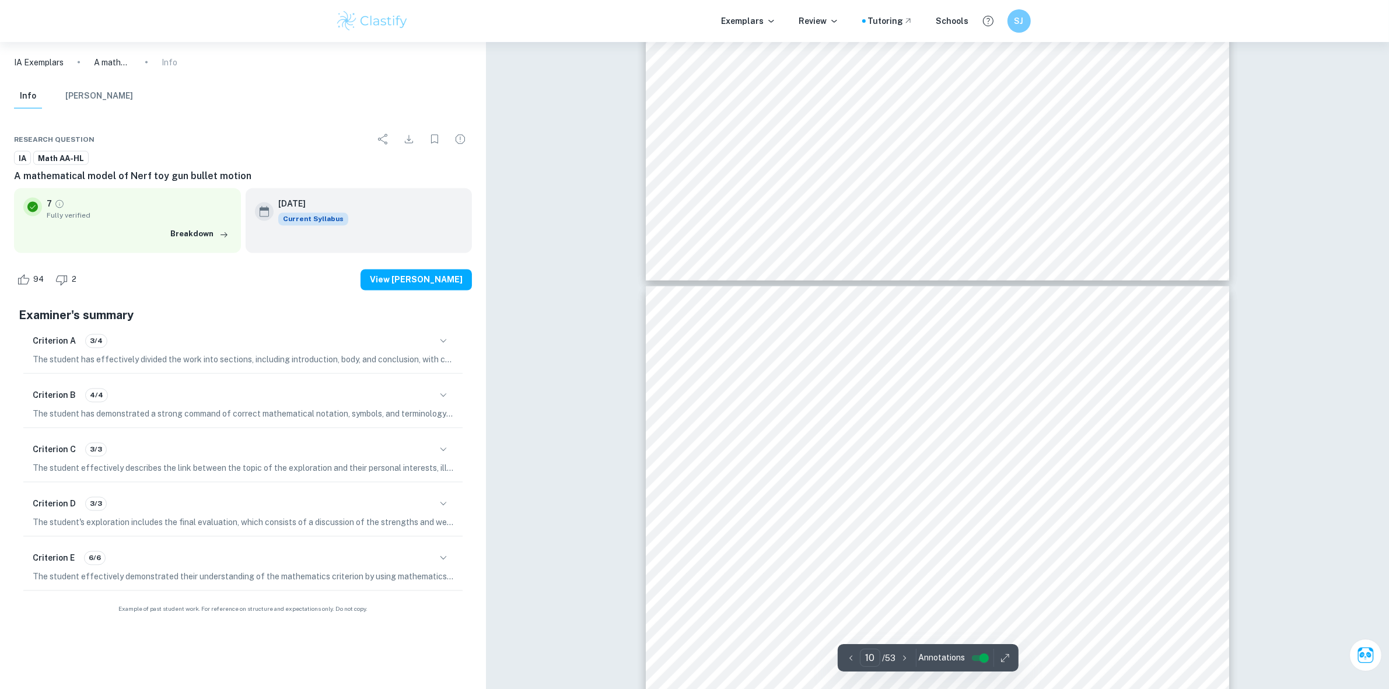
type input "11"
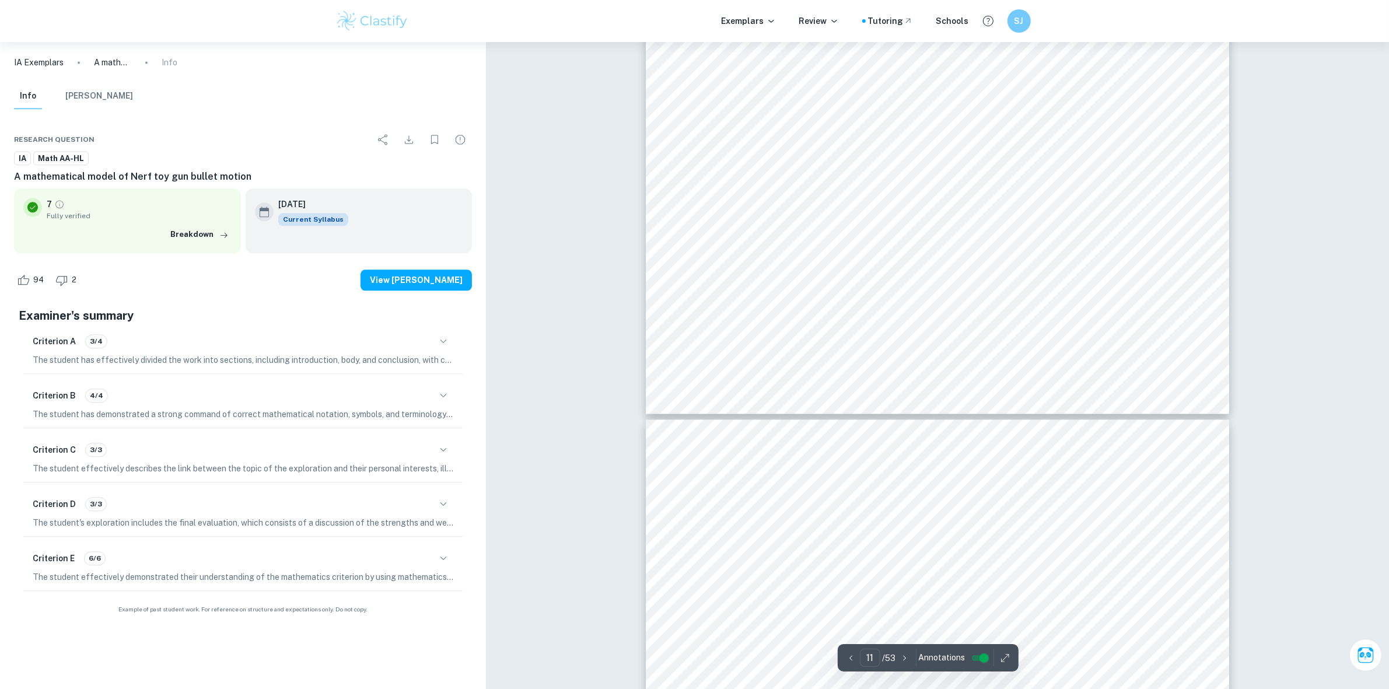
scroll to position [8869, 0]
click at [774, 13] on div "Exemplars Review Tutoring Schools SJ" at bounding box center [694, 20] width 747 height 23
click at [774, 18] on icon at bounding box center [771, 20] width 9 height 9
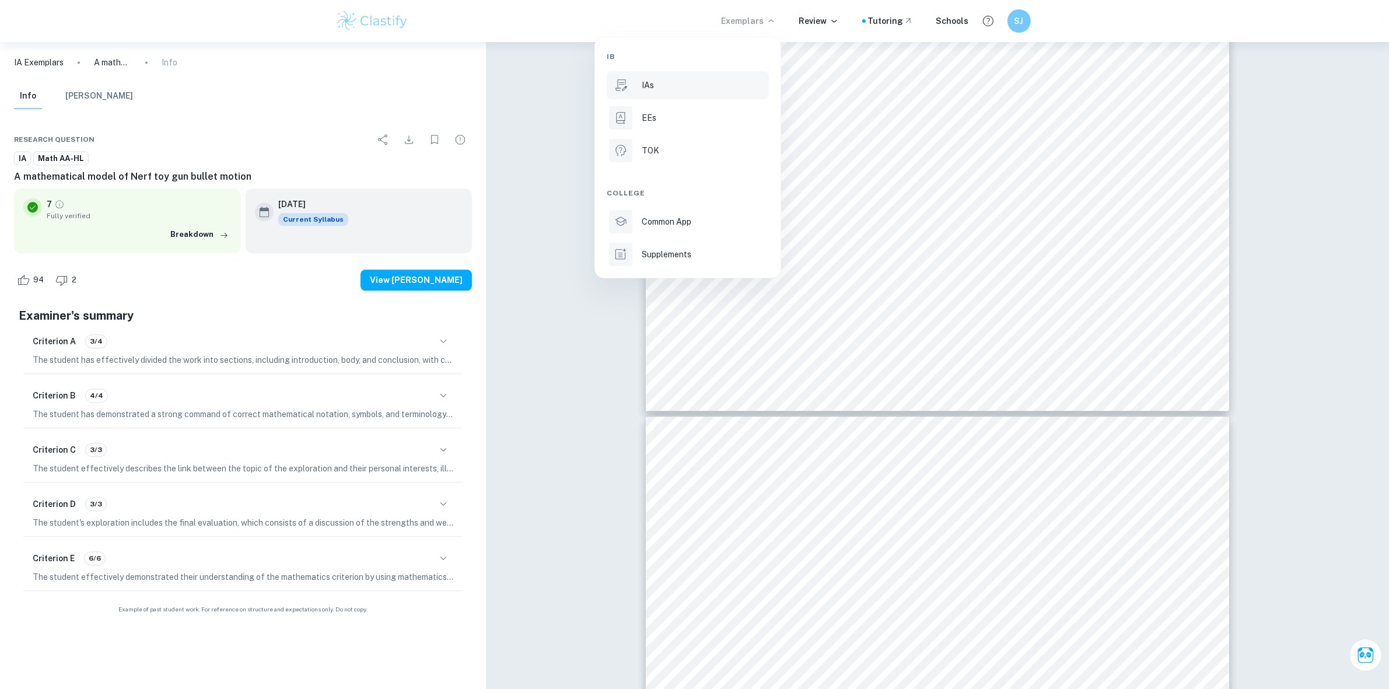
click at [670, 83] on div "IAs" at bounding box center [704, 85] width 125 height 13
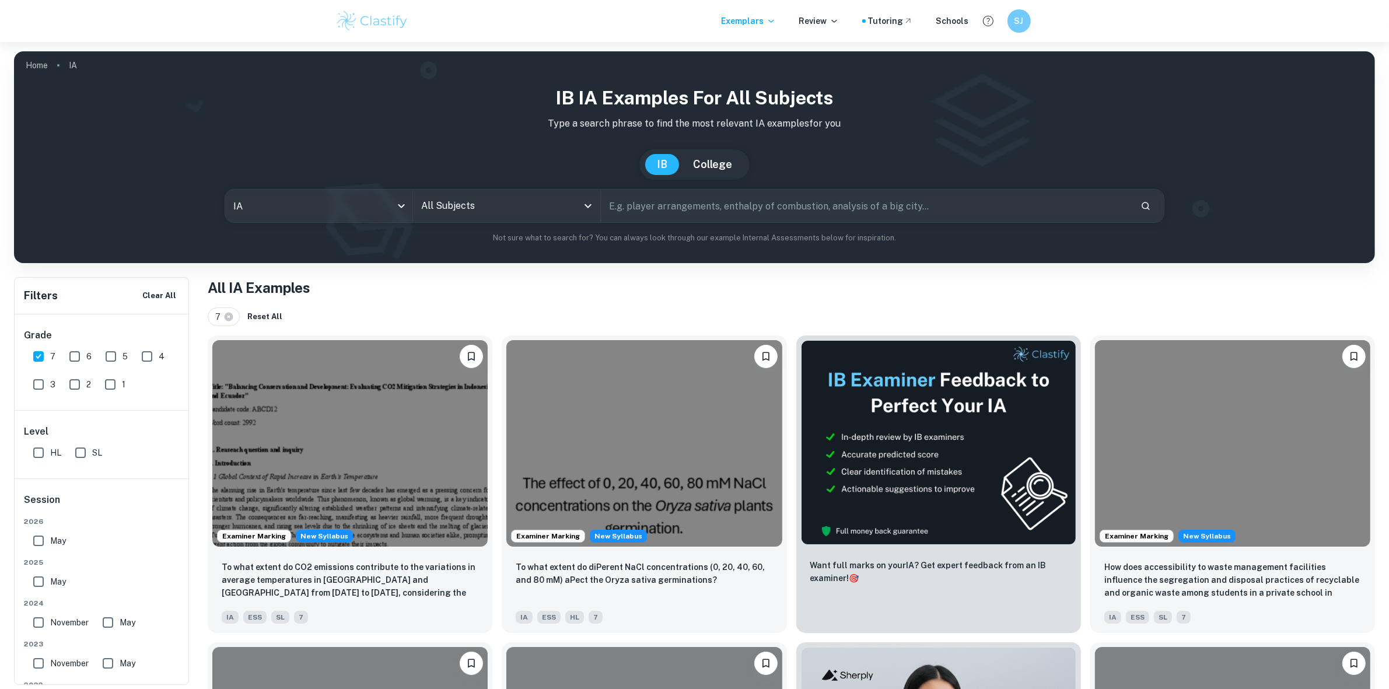
click at [460, 208] on input "All Subjects" at bounding box center [497, 206] width 159 height 22
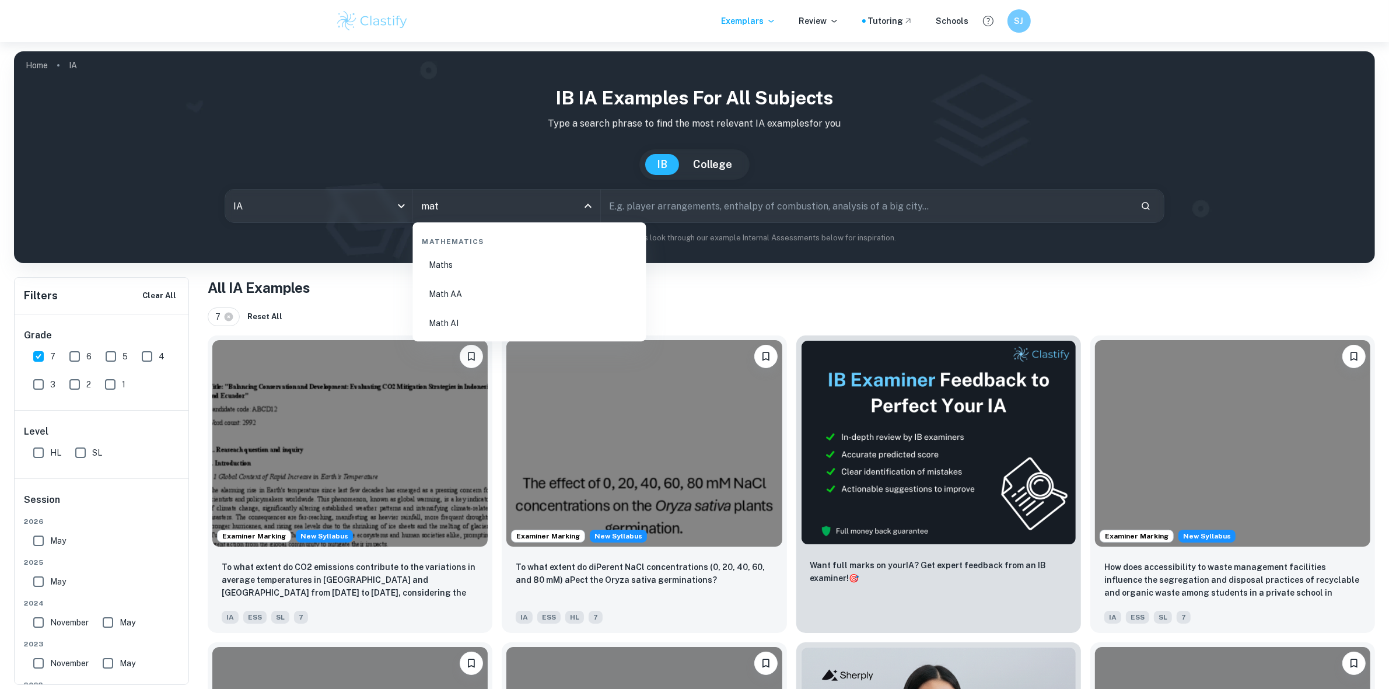
type input "math"
click at [461, 283] on li "Math AA" at bounding box center [530, 294] width 224 height 27
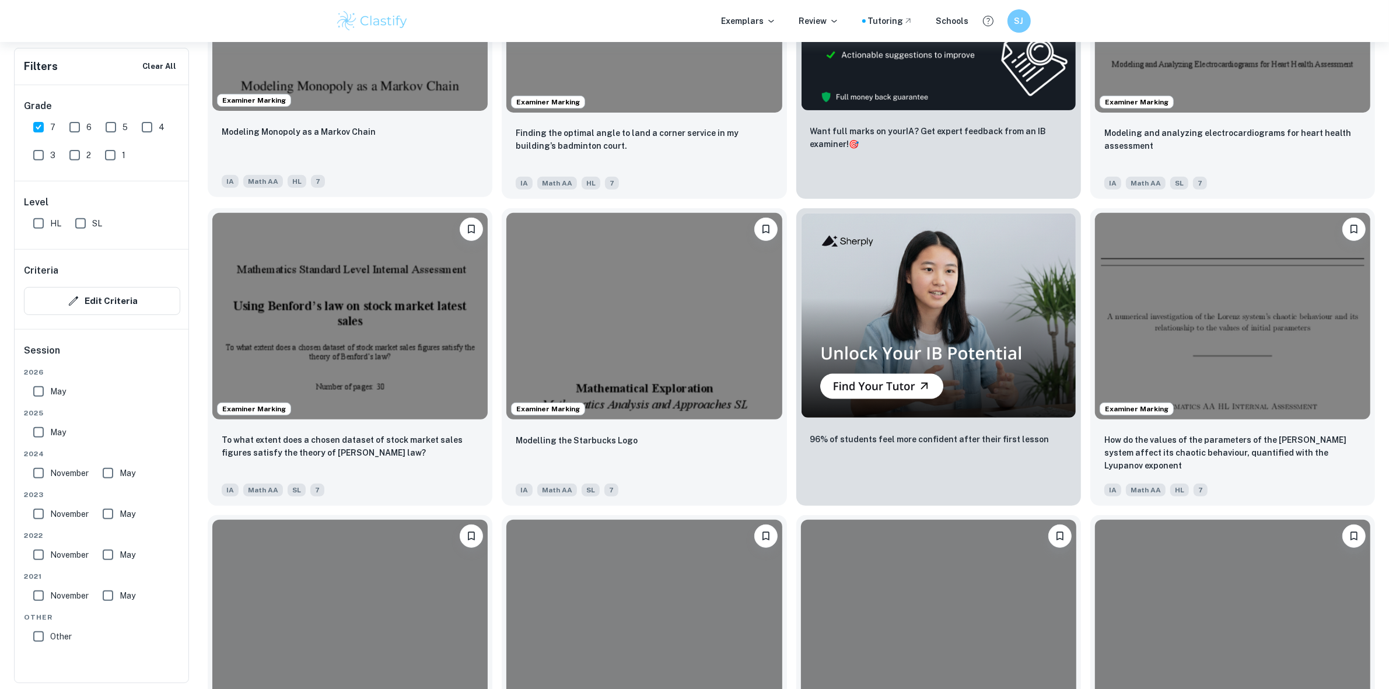
scroll to position [583, 0]
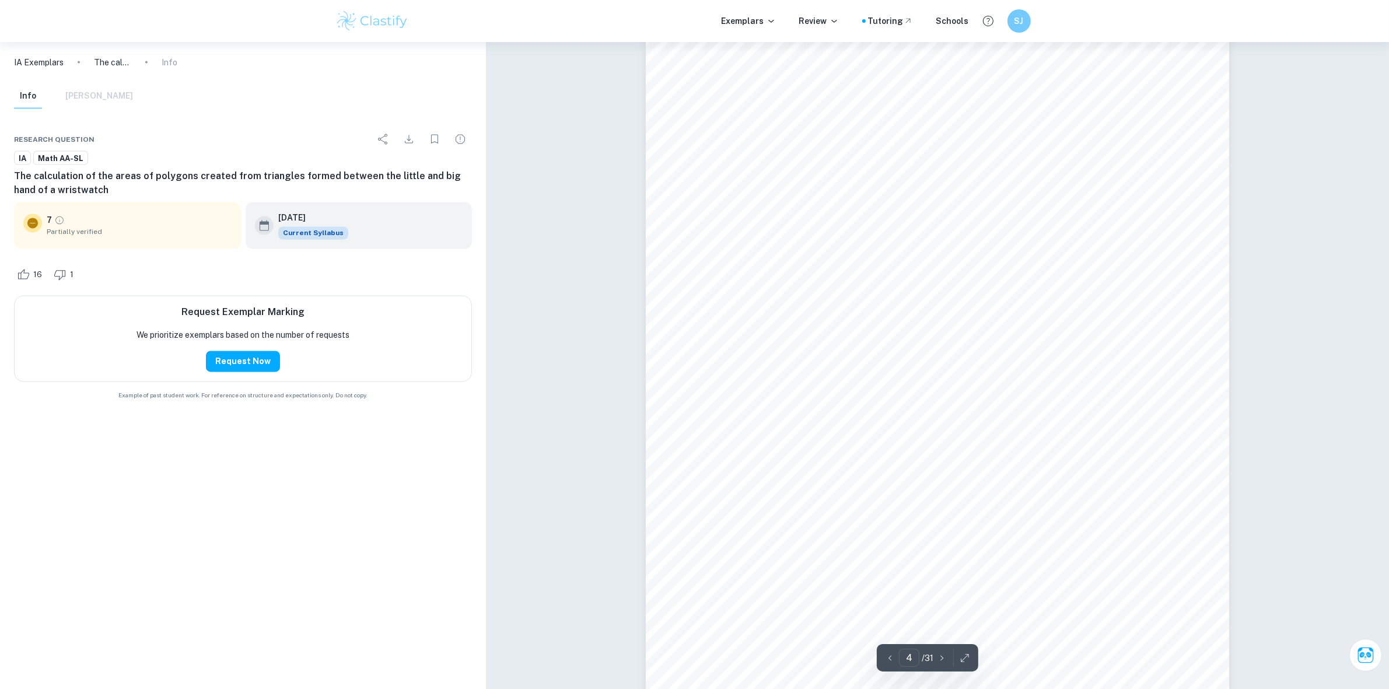
scroll to position [3063, 0]
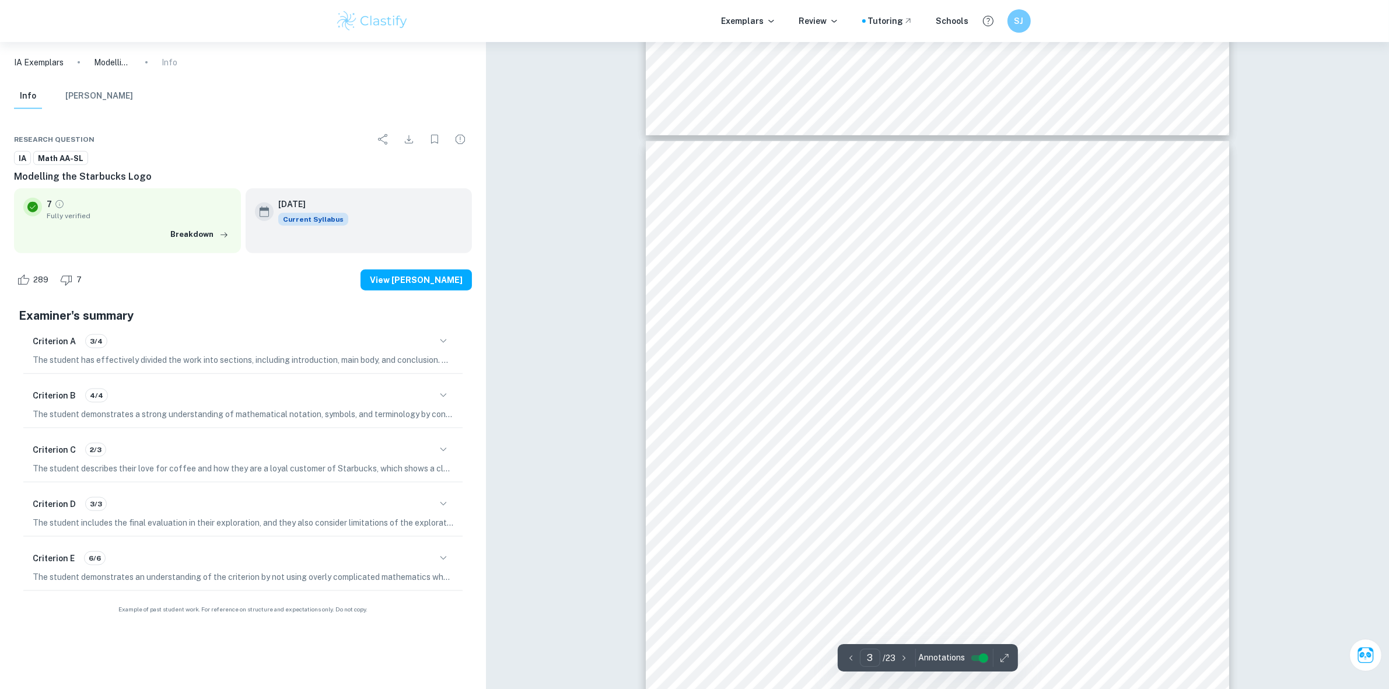
scroll to position [1604, 0]
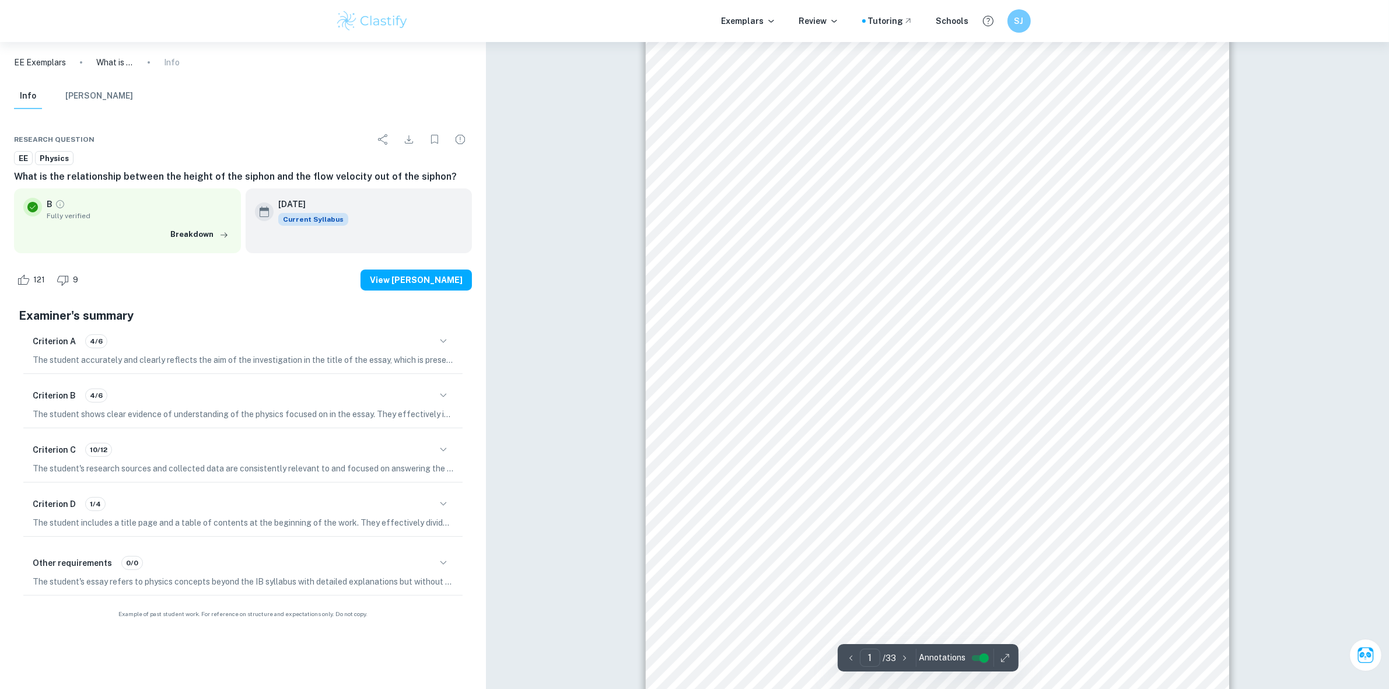
scroll to position [73, 0]
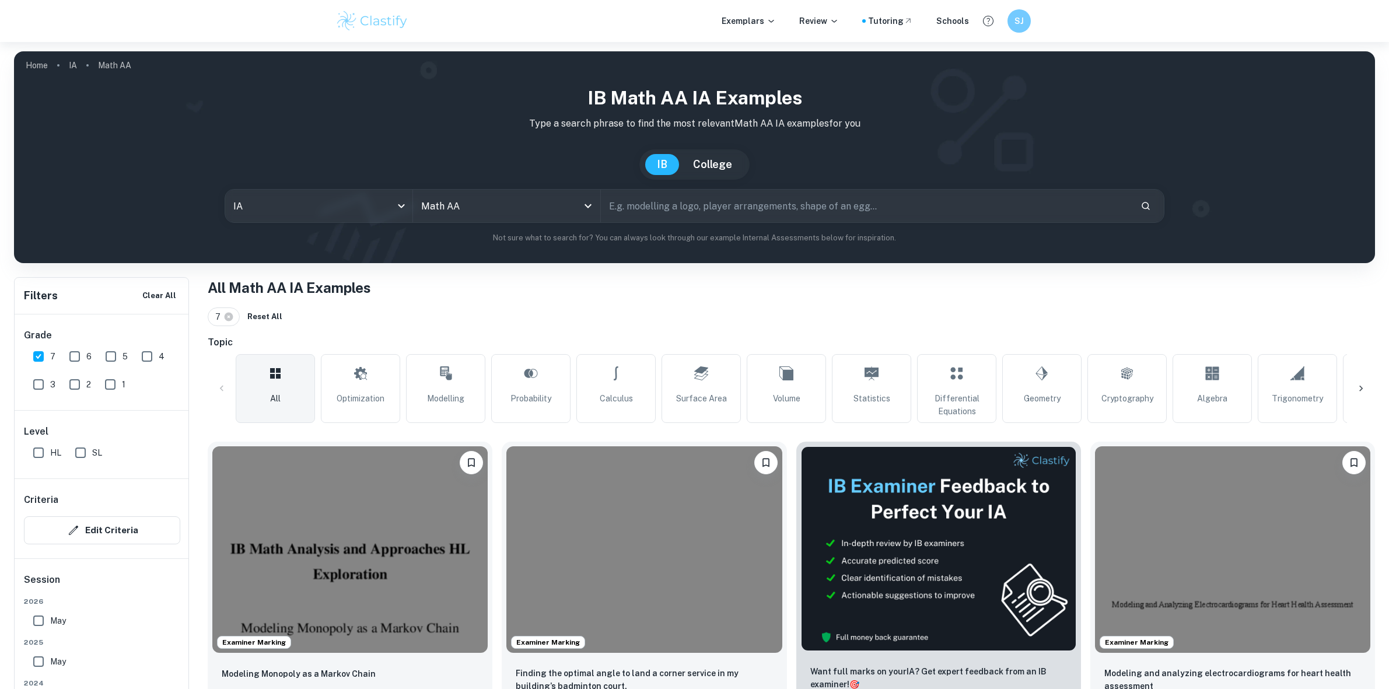
scroll to position [583, 0]
